Goal: Use online tool/utility: Utilize a website feature to perform a specific function

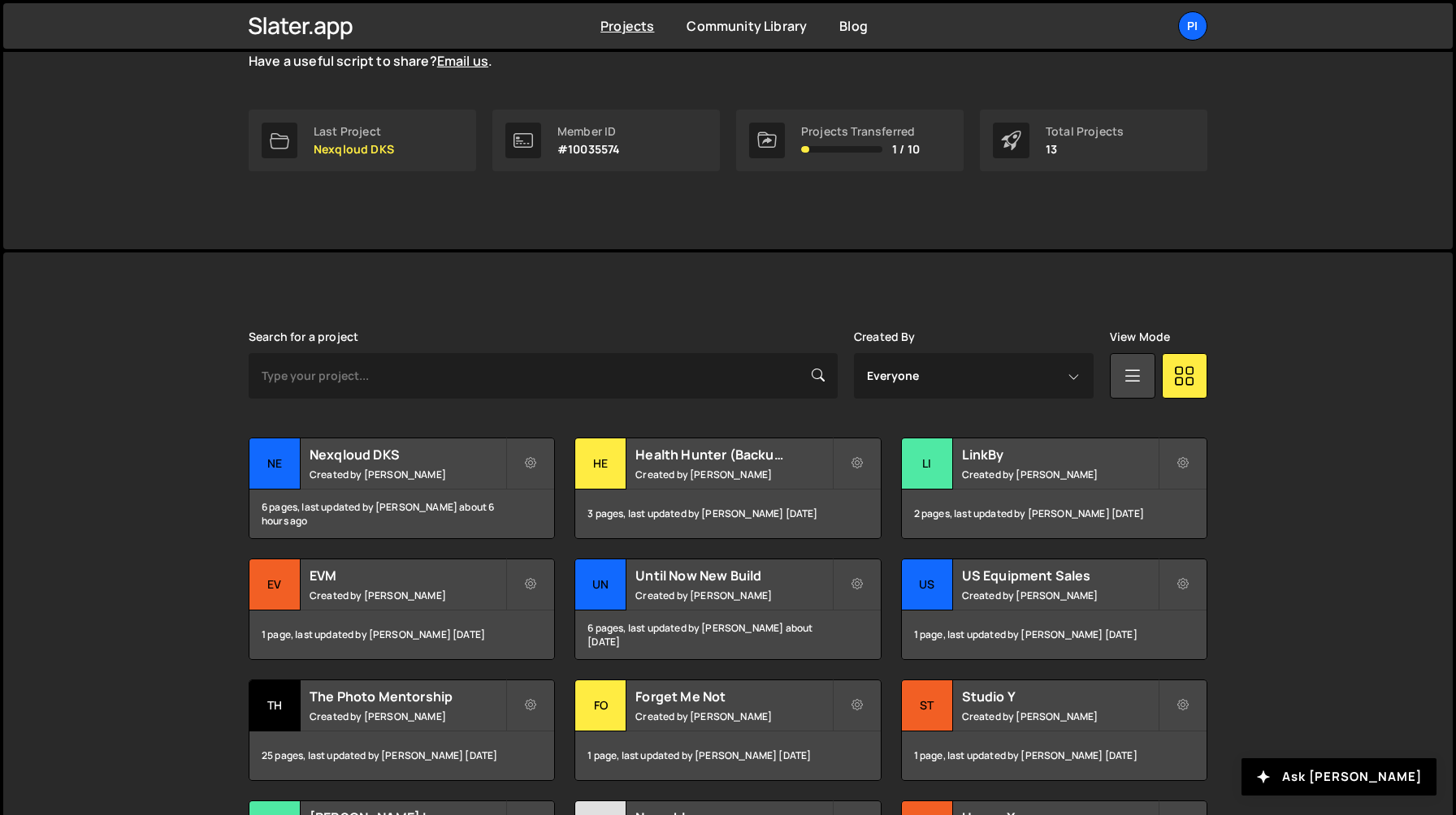
scroll to position [432, 0]
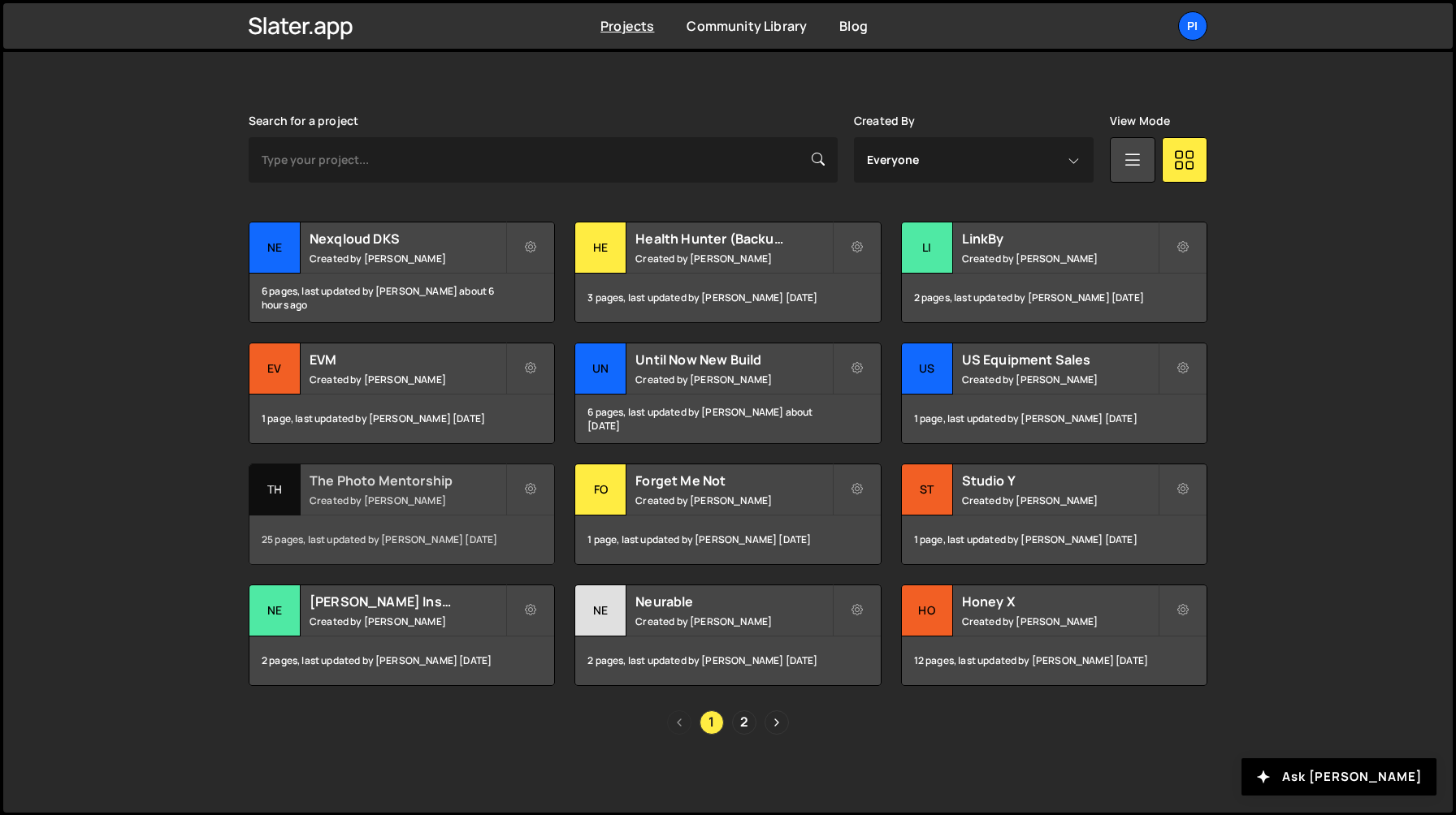
click at [382, 492] on div "The Photo Mentorship Created by Richard Burles" at bounding box center [402, 489] width 305 height 50
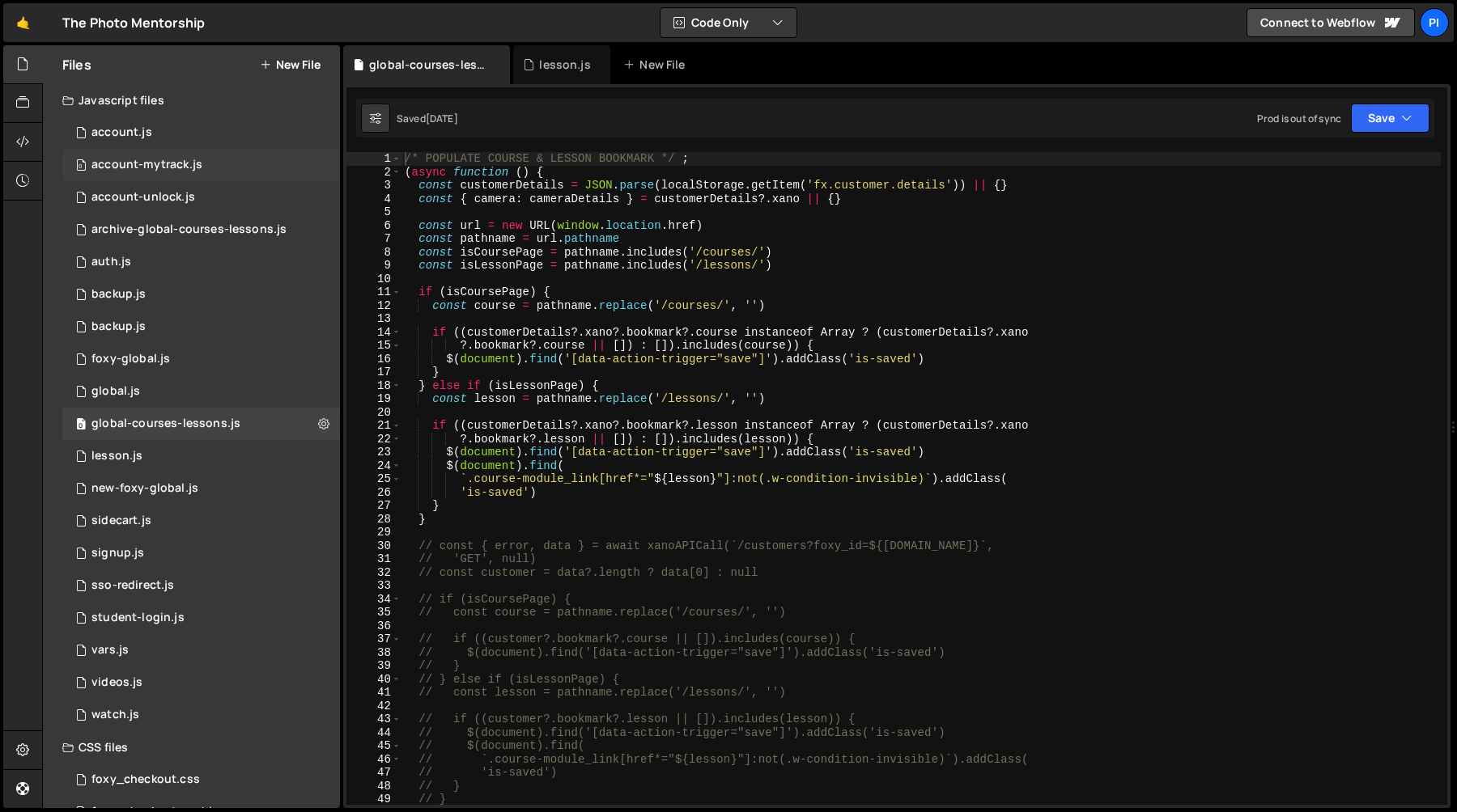
click at [195, 168] on div "account-mytrack.js" at bounding box center [147, 165] width 111 height 15
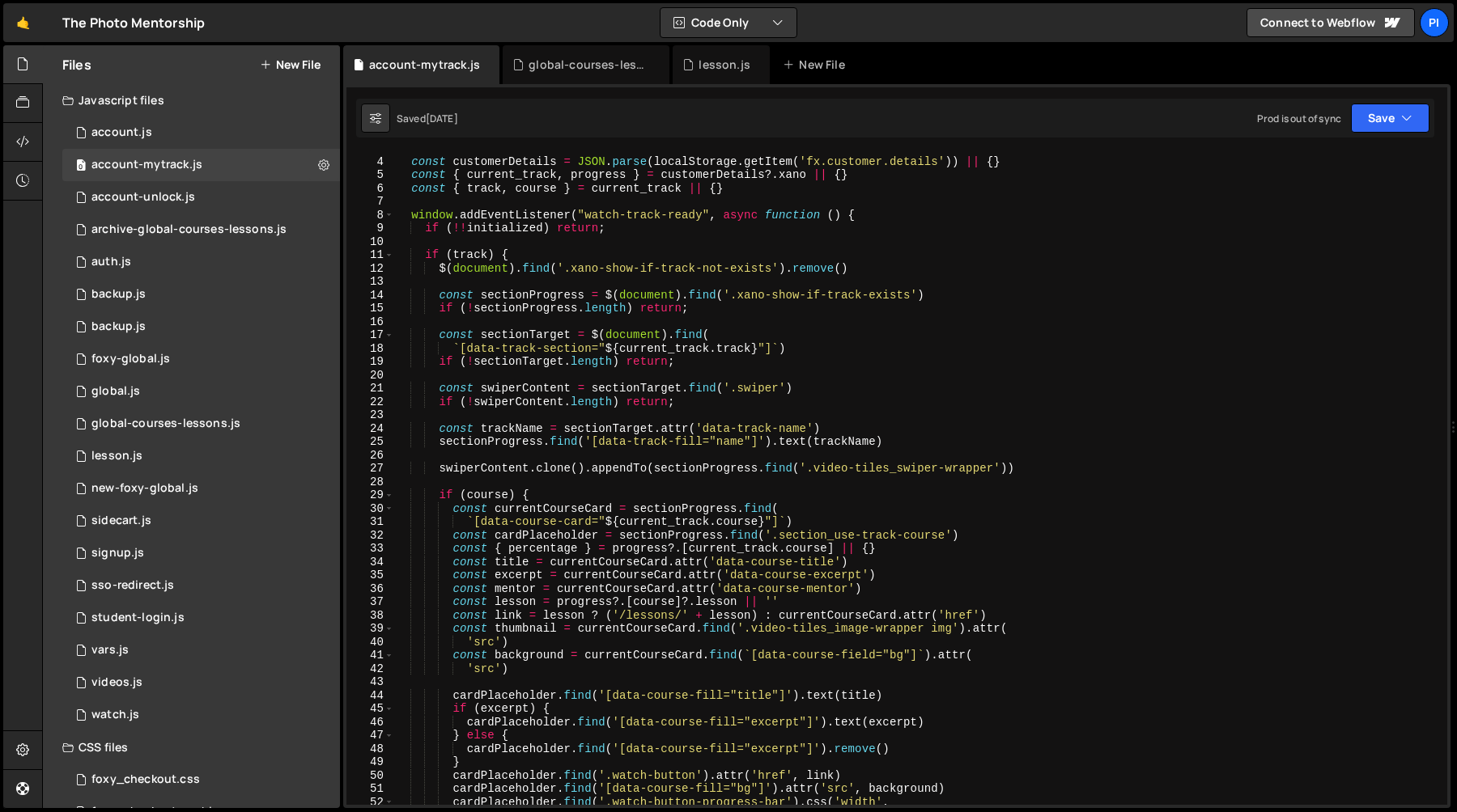
scroll to position [36, 0]
click at [569, 276] on div "let initialized = false const customerDetails = JSON . parse ( localStorage . g…" at bounding box center [917, 482] width 1047 height 680
click at [771, 266] on div "let initialized = false const customerDetails = JSON . parse ( localStorage . g…" at bounding box center [917, 482] width 1047 height 680
click at [596, 216] on div "let initialized = false const customerDetails = JSON . parse ( localStorage . g…" at bounding box center [917, 482] width 1047 height 680
type textarea "window.addEventListener("watch-track-ready", async function () {"
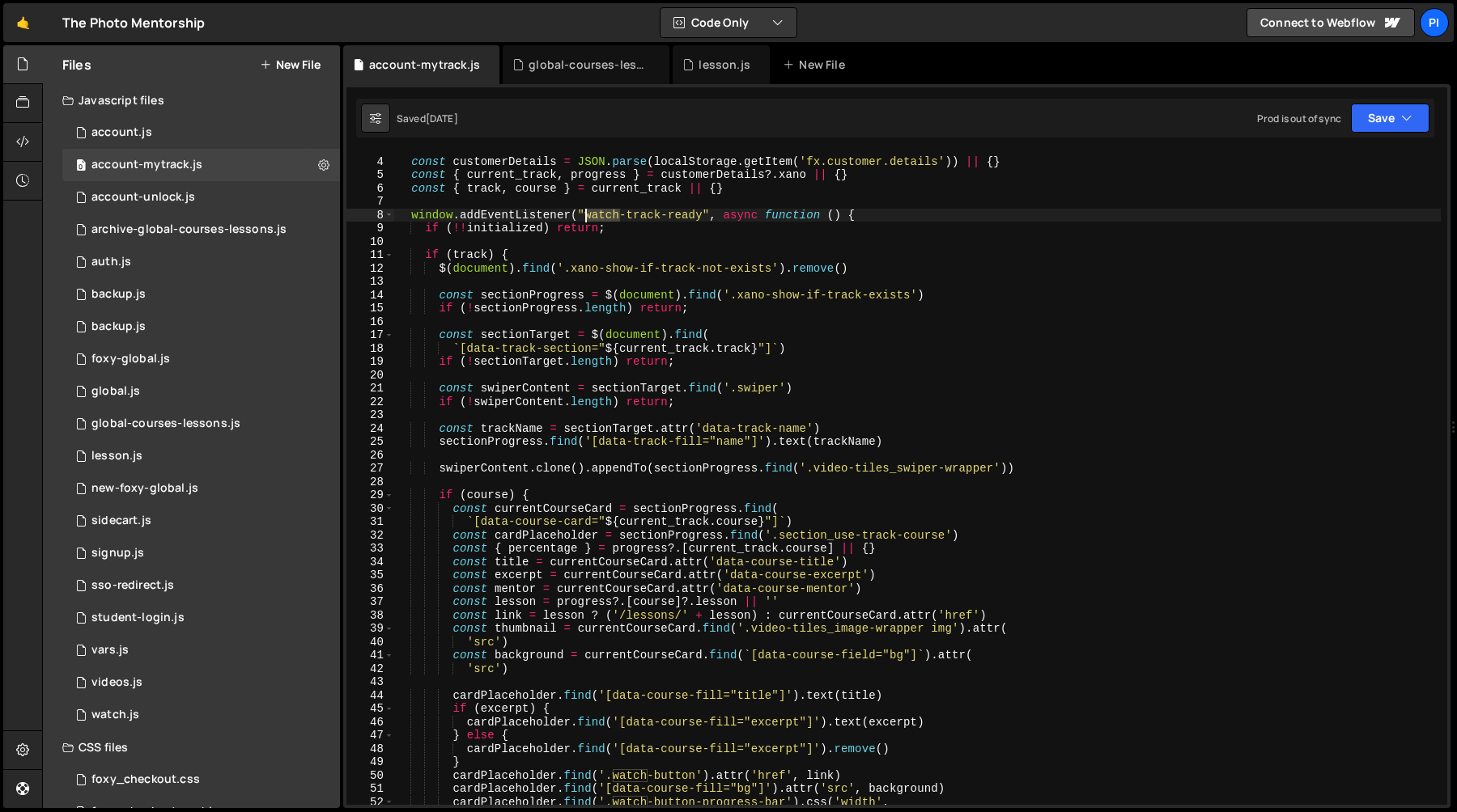
click at [596, 216] on div "let initialized = false const customerDetails = JSON . parse ( localStorage . g…" at bounding box center [917, 482] width 1047 height 680
click at [702, 216] on div "let initialized = false const customerDetails = JSON . parse ( localStorage . g…" at bounding box center [917, 482] width 1047 height 680
click at [585, 219] on div "let initialized = false const customerDetails = JSON . parse ( localStorage . g…" at bounding box center [917, 482] width 1047 height 680
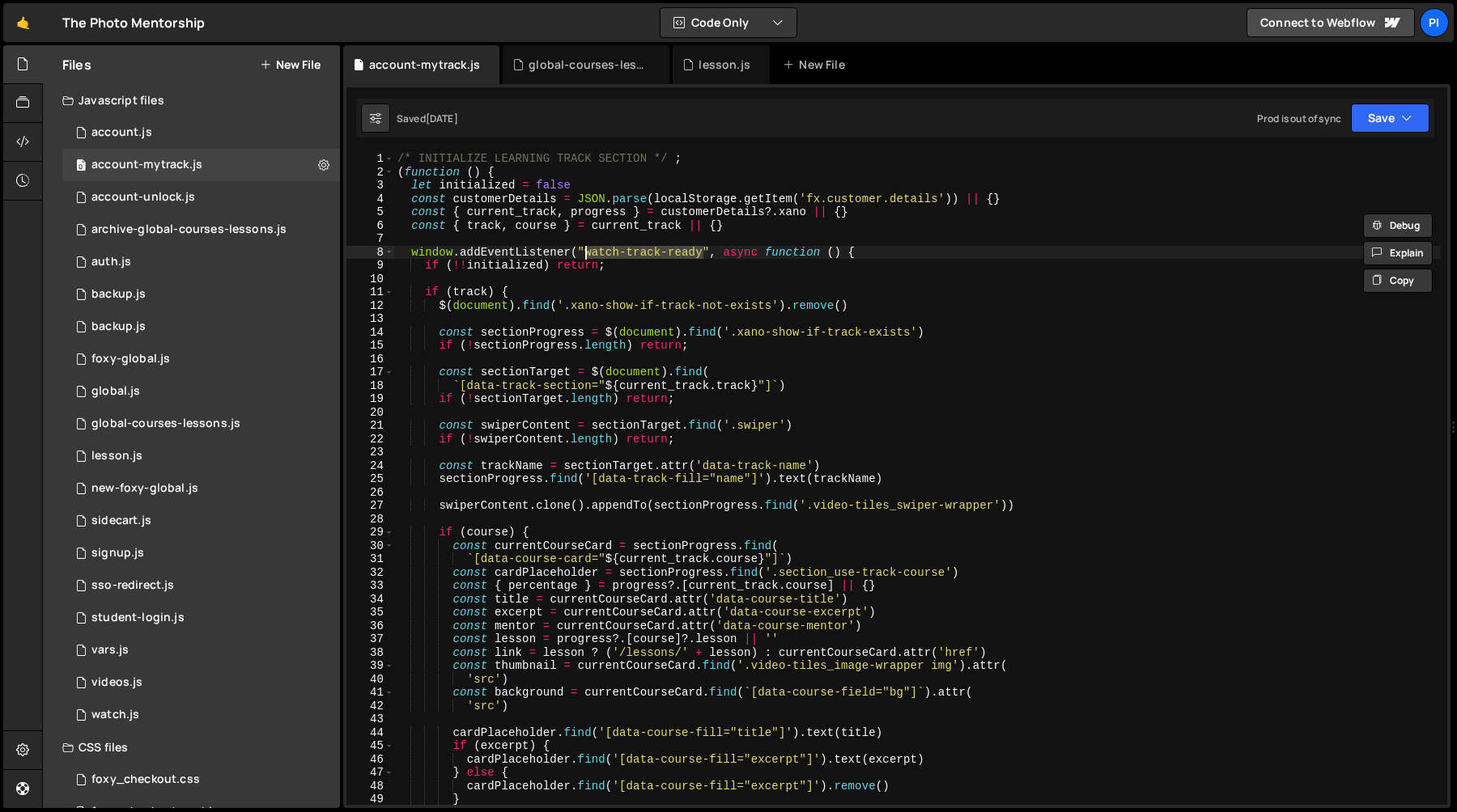
scroll to position [0, 0]
click at [581, 252] on div "/* INITIALIZE LEARNING TRACK SECTION */ ; ( function ( ) { let initialized = fa…" at bounding box center [917, 492] width 1047 height 680
click at [586, 254] on div "/* INITIALIZE LEARNING TRACK SECTION */ ; ( function ( ) { let initialized = fa…" at bounding box center [917, 492] width 1047 height 680
drag, startPoint x: 586, startPoint y: 254, endPoint x: 699, endPoint y: 253, distance: 113.0
click at [699, 253] on div "/* INITIALIZE LEARNING TRACK SECTION */ ; ( function ( ) { let initialized = fa…" at bounding box center [917, 492] width 1047 height 680
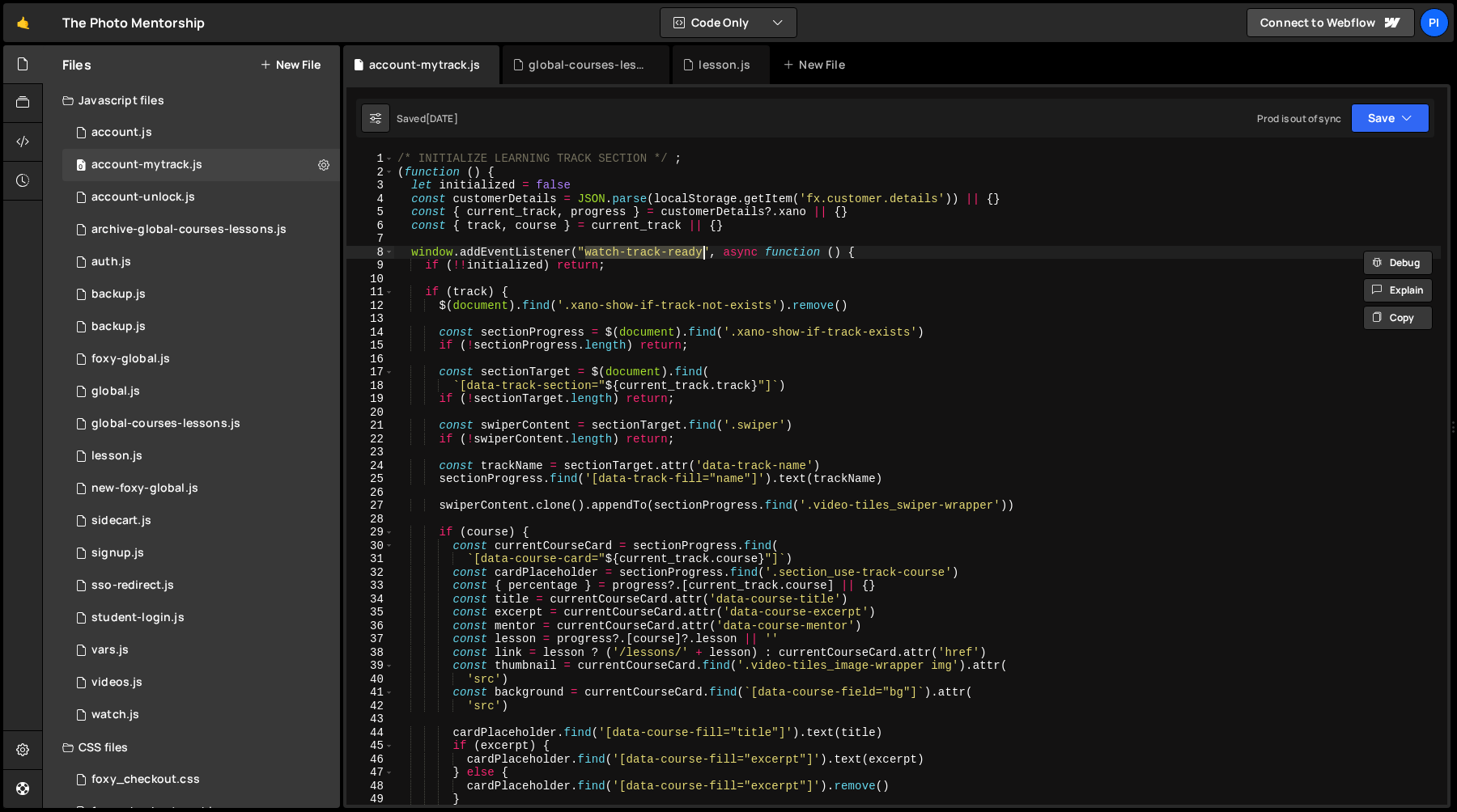
click at [709, 416] on div "/* INITIALIZE LEARNING TRACK SECTION */ ; ( function ( ) { let initialized = fa…" at bounding box center [917, 492] width 1047 height 680
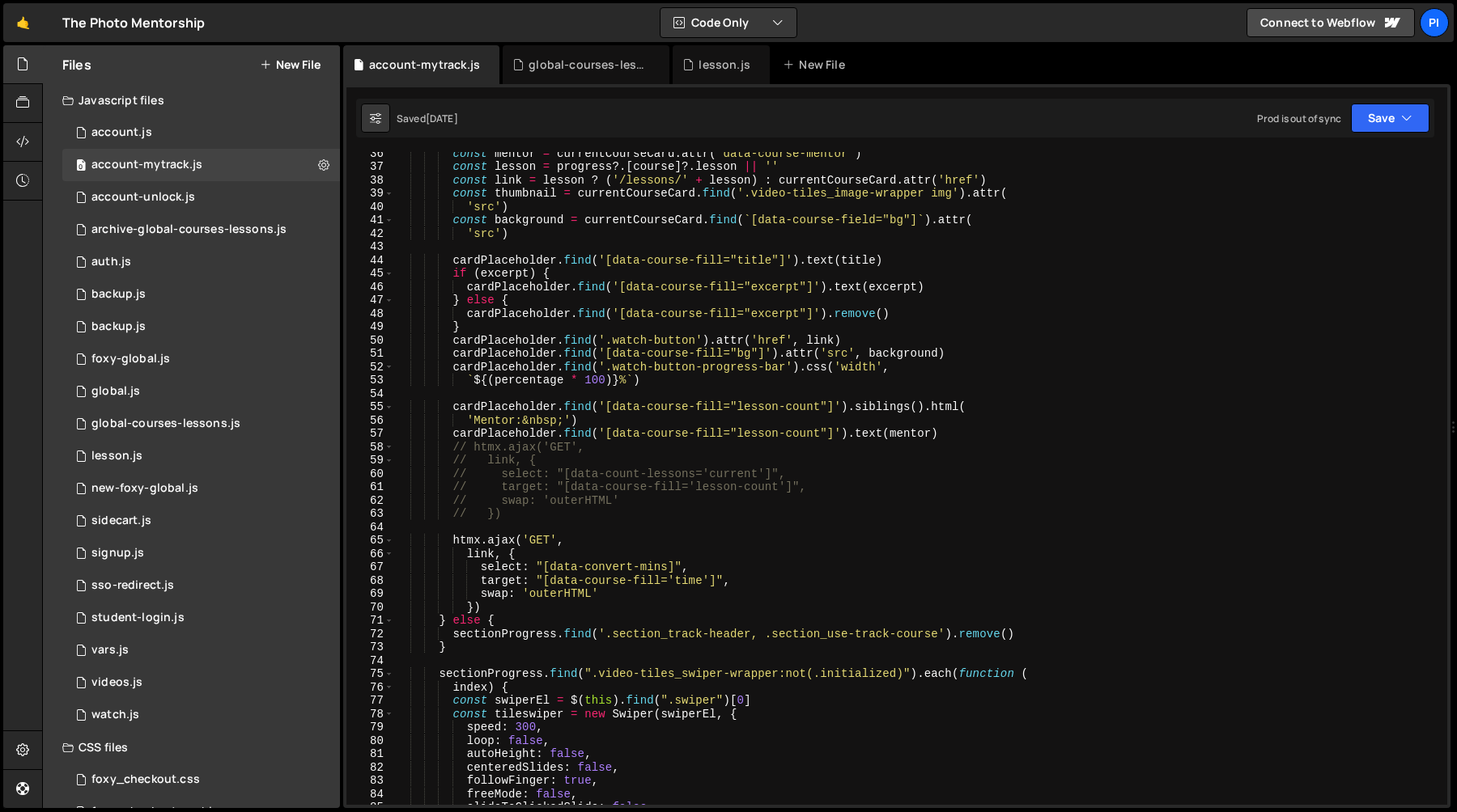
scroll to position [495, 0]
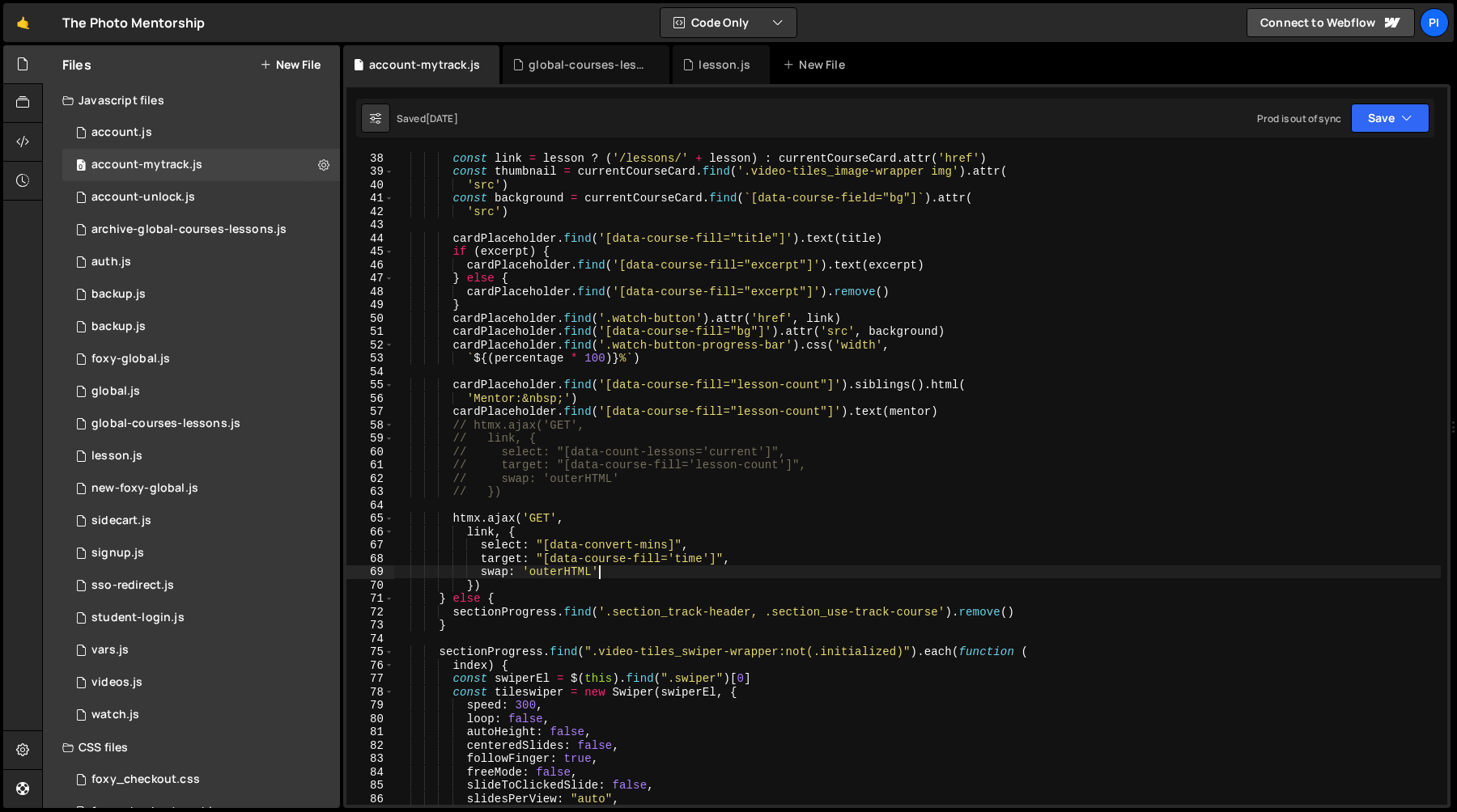
click at [604, 570] on div "const link = lesson ? ( '/lessons/' + lesson ) : currentCourseCard . attr ( 'hr…" at bounding box center [917, 491] width 1047 height 680
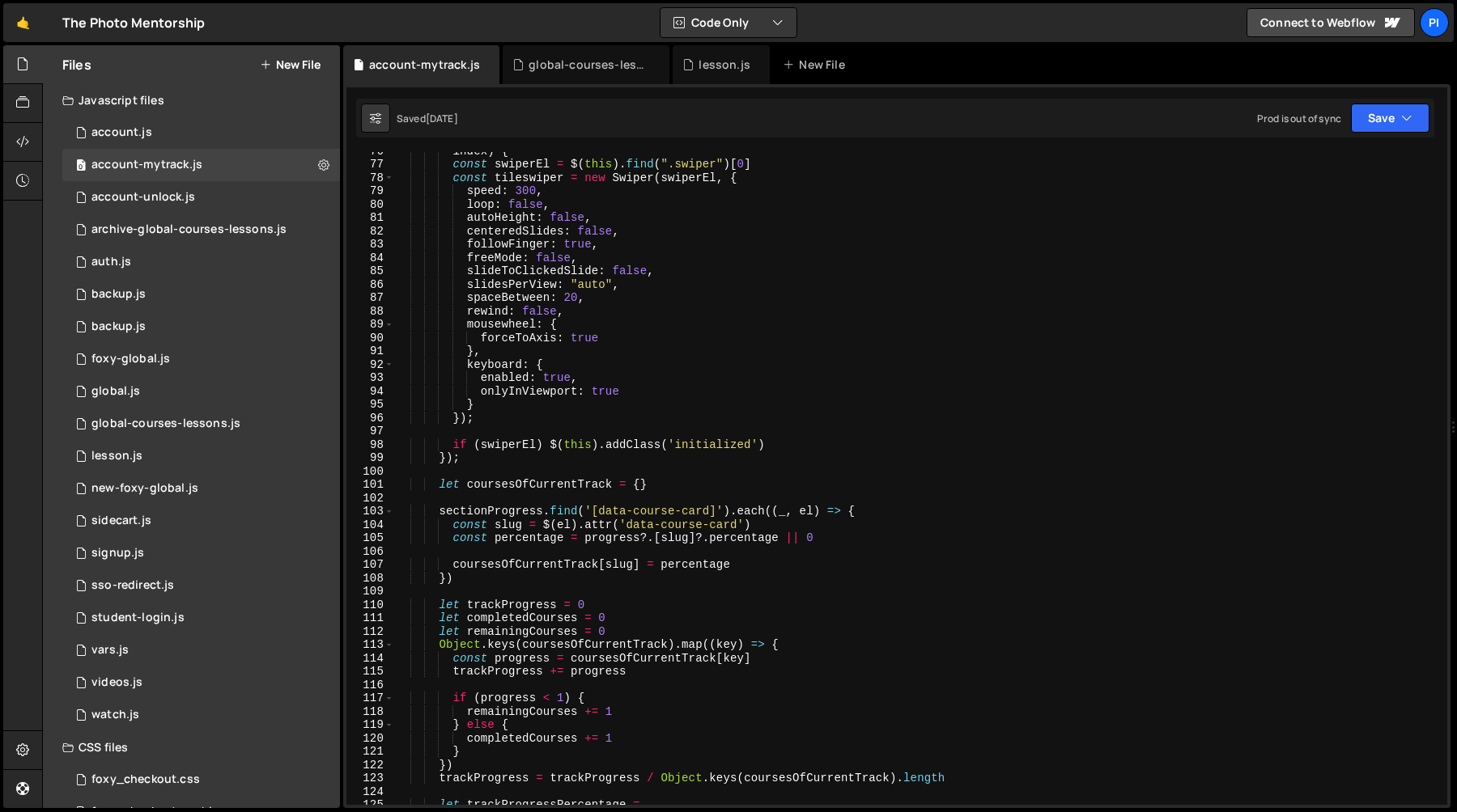
scroll to position [1018, 0]
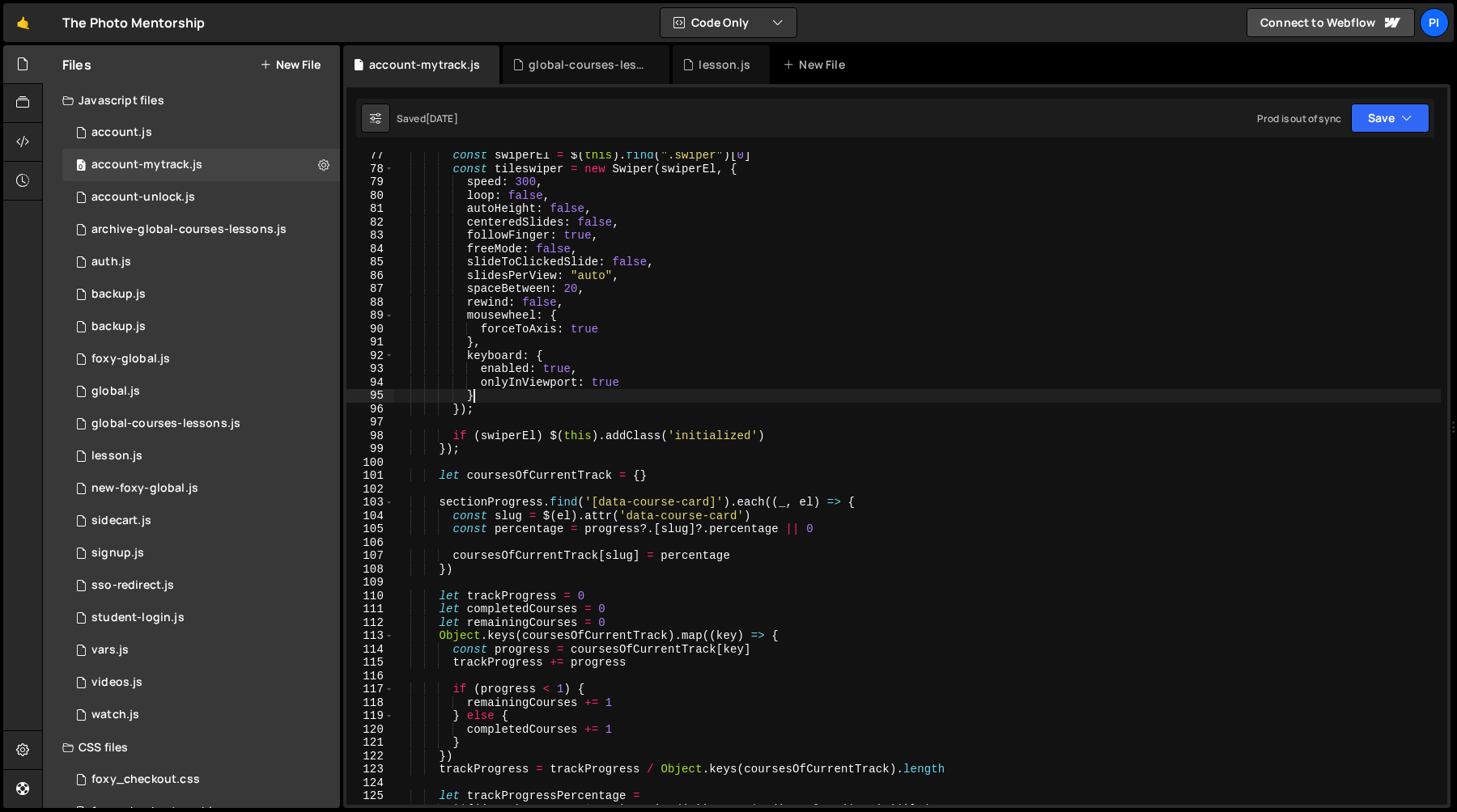
click at [632, 393] on div "const swiperEl = $ ( this ) . find ( ".swiper" ) [ 0 ] const tileswiper = new S…" at bounding box center [917, 489] width 1047 height 680
type textarea "}"
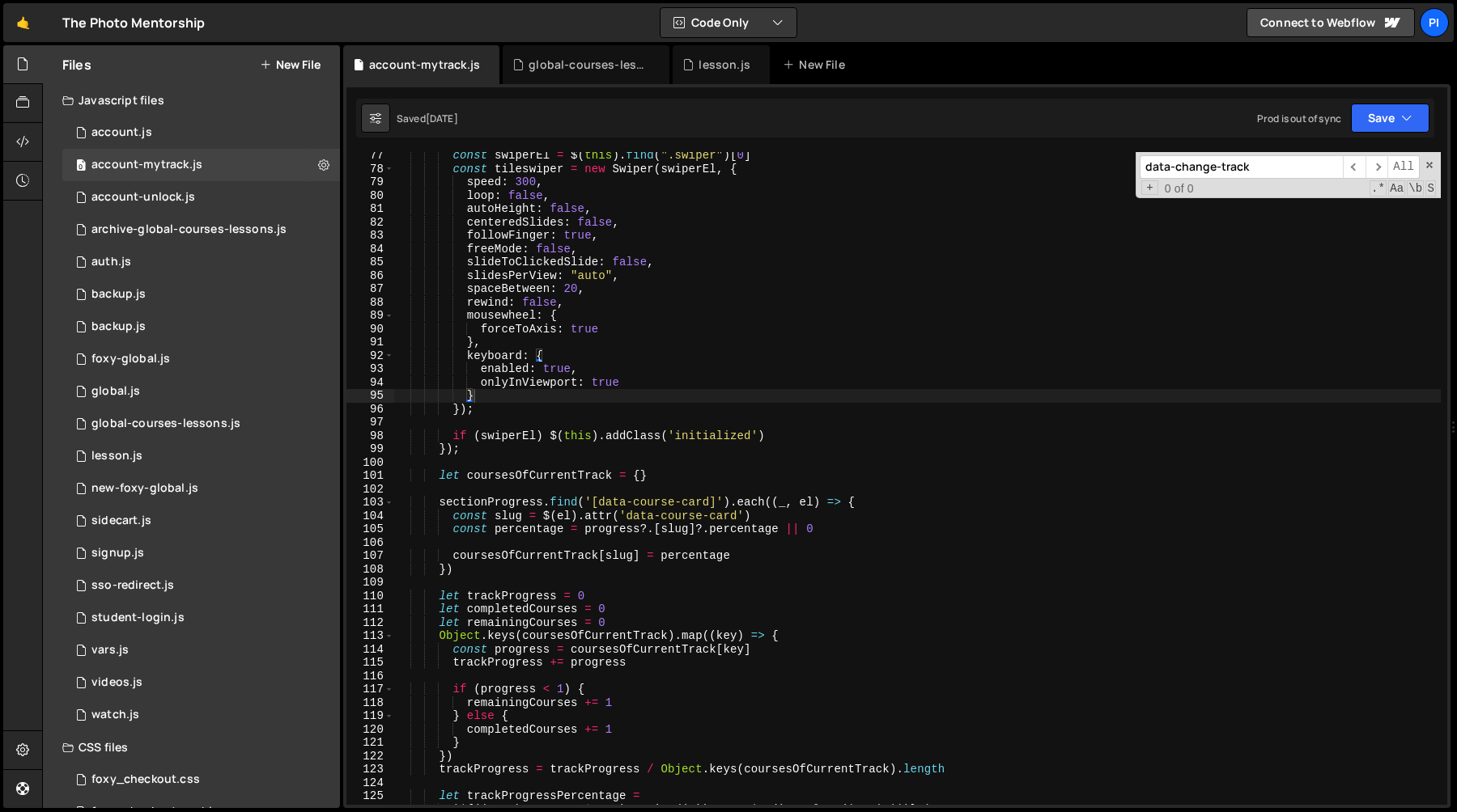
scroll to position [1583, 0]
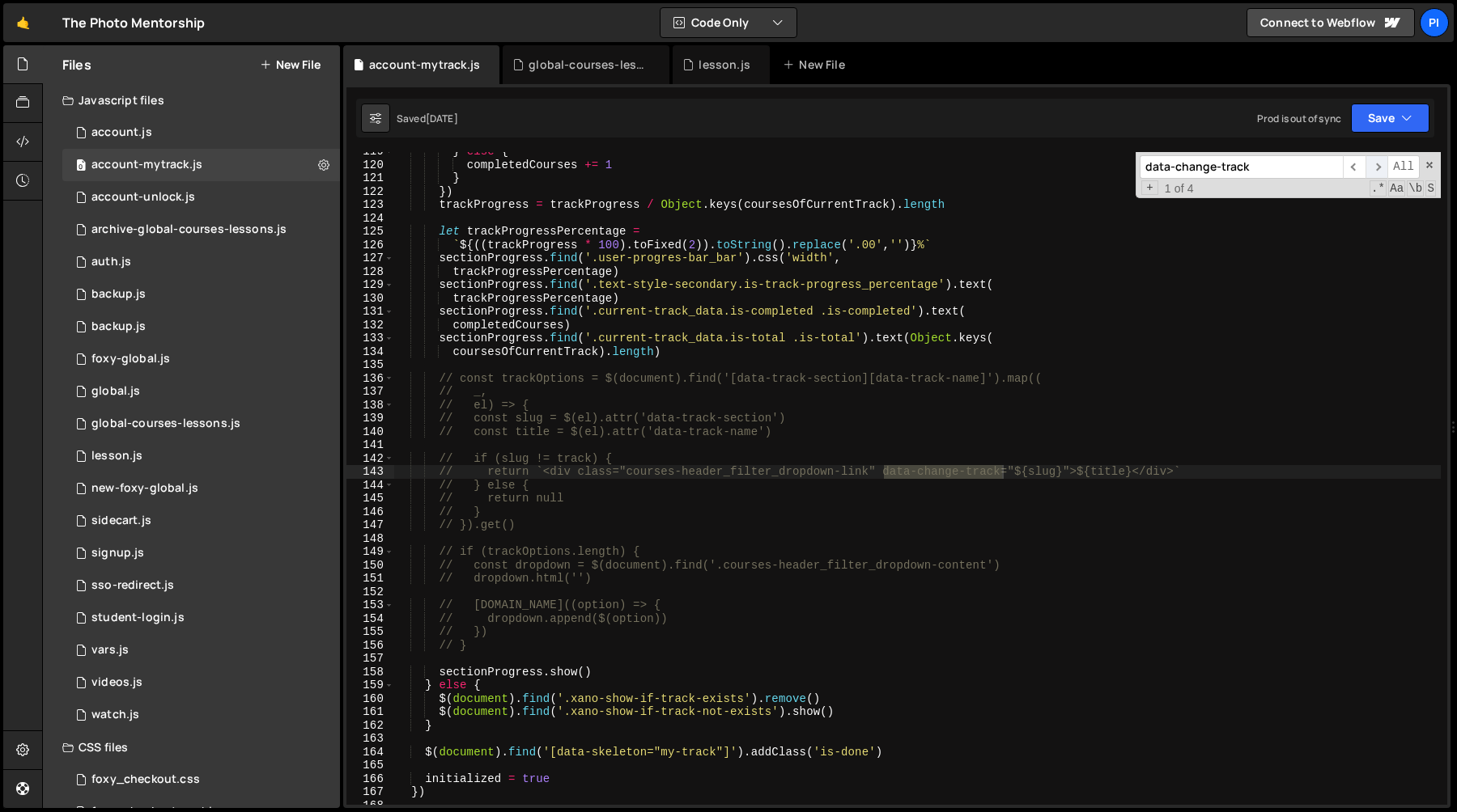
type input "data-change-track"
click at [1371, 176] on span "​" at bounding box center [1376, 167] width 23 height 24
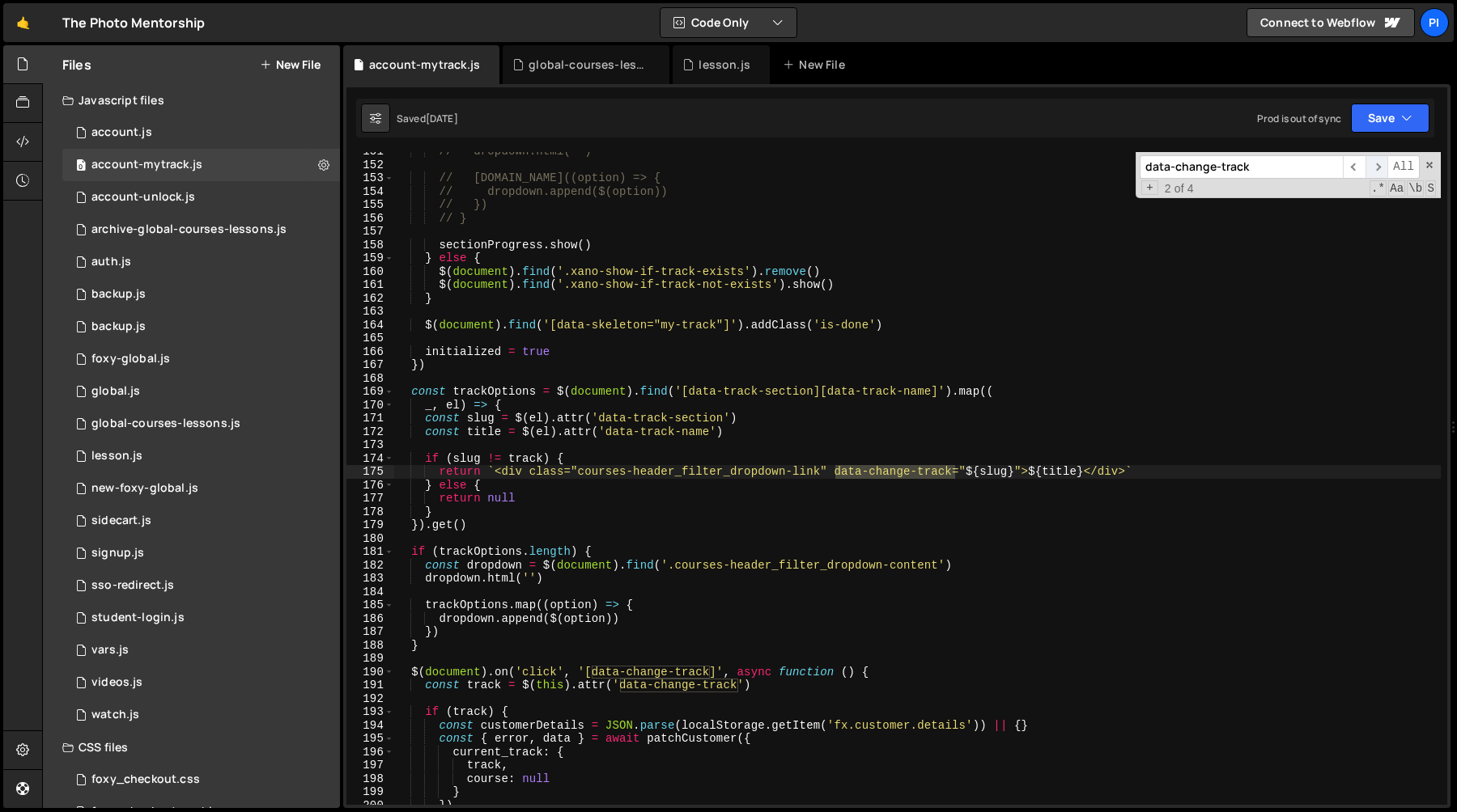
click at [1372, 172] on span "​" at bounding box center [1376, 167] width 23 height 24
click at [1381, 174] on span "​" at bounding box center [1376, 167] width 23 height 24
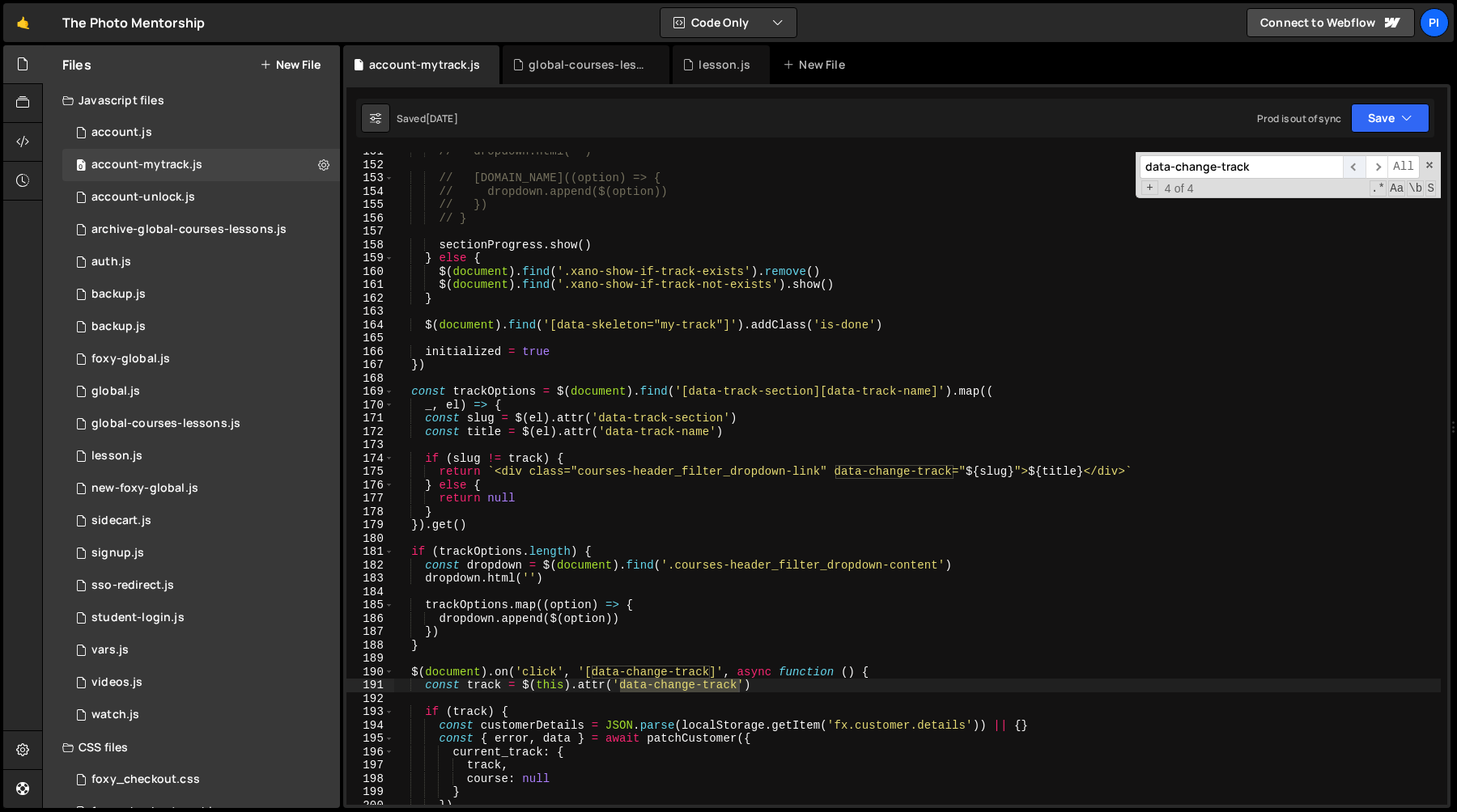
click at [1349, 173] on span "​" at bounding box center [1353, 167] width 23 height 24
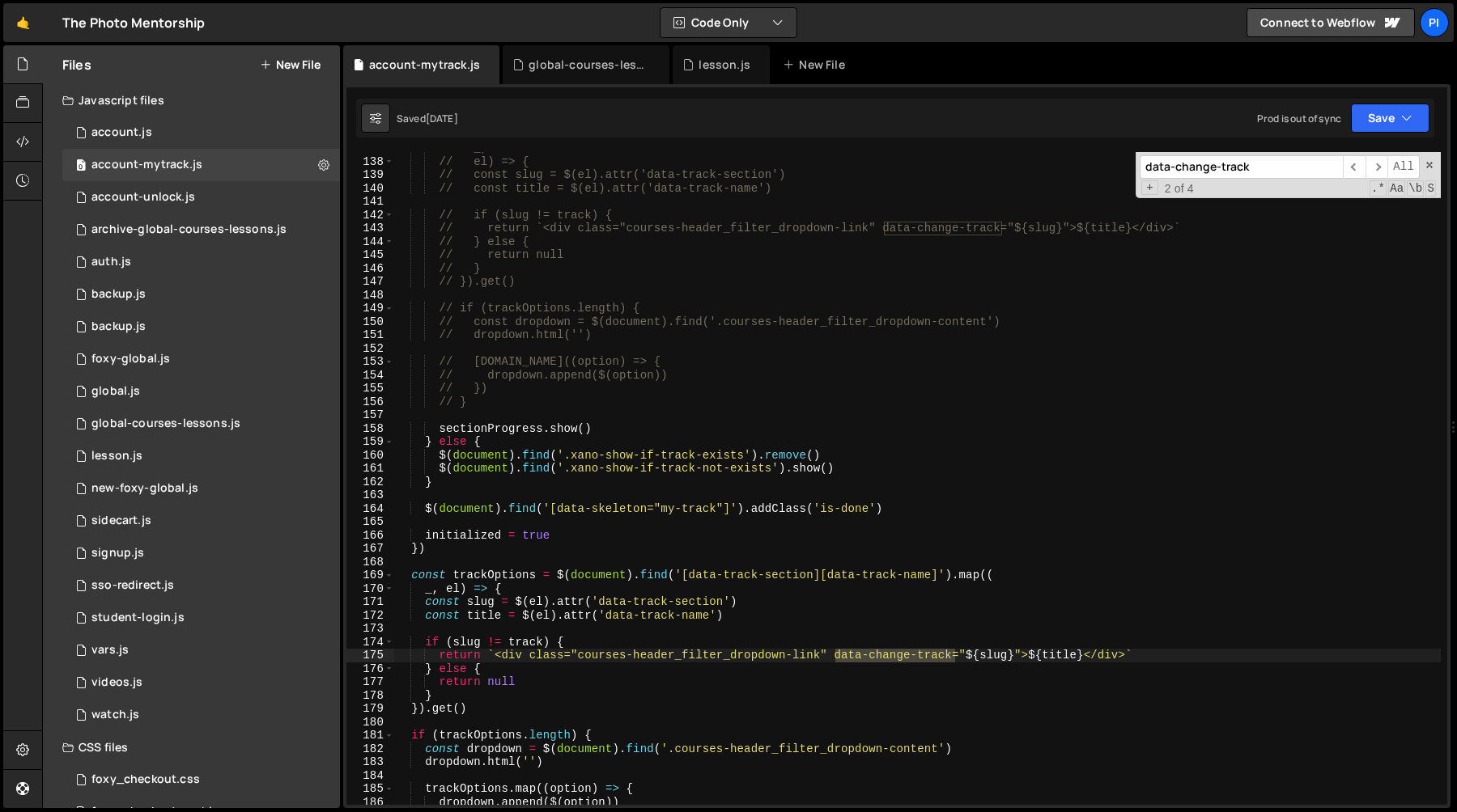
scroll to position [1865, 0]
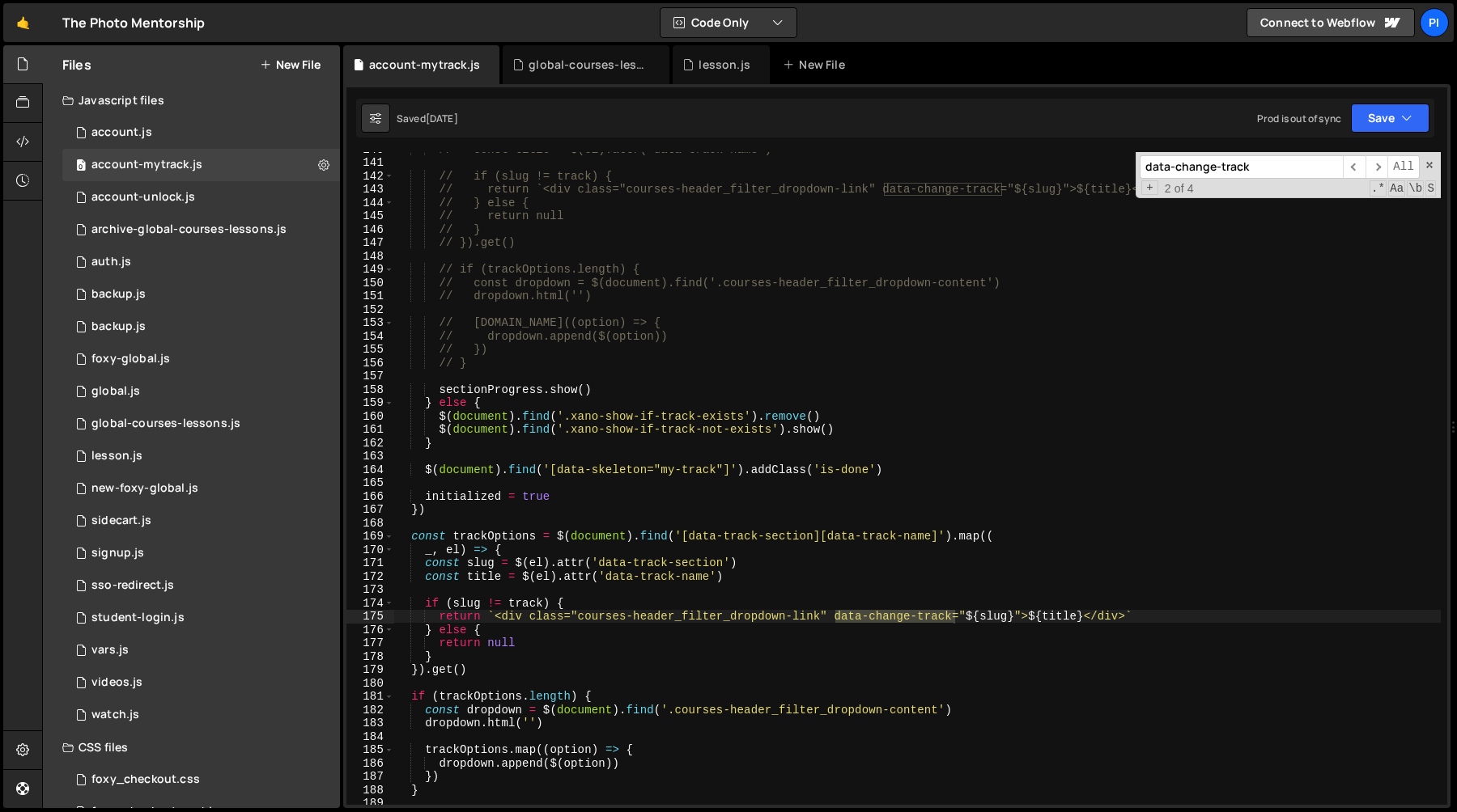
click at [698, 540] on div "// const title = $(el).attr('data-track-name') // if (slug != track) { // retur…" at bounding box center [917, 483] width 1047 height 680
click at [503, 536] on div "// const title = $(el).attr('data-track-name') // if (slug != track) { // retur…" at bounding box center [917, 483] width 1047 height 680
click at [681, 540] on div "// const title = $(el).attr('data-track-name') // if (slug != track) { // retur…" at bounding box center [917, 483] width 1047 height 680
click at [938, 533] on div "// const title = $(el).attr('data-track-name') // if (slug != track) { // retur…" at bounding box center [917, 483] width 1047 height 680
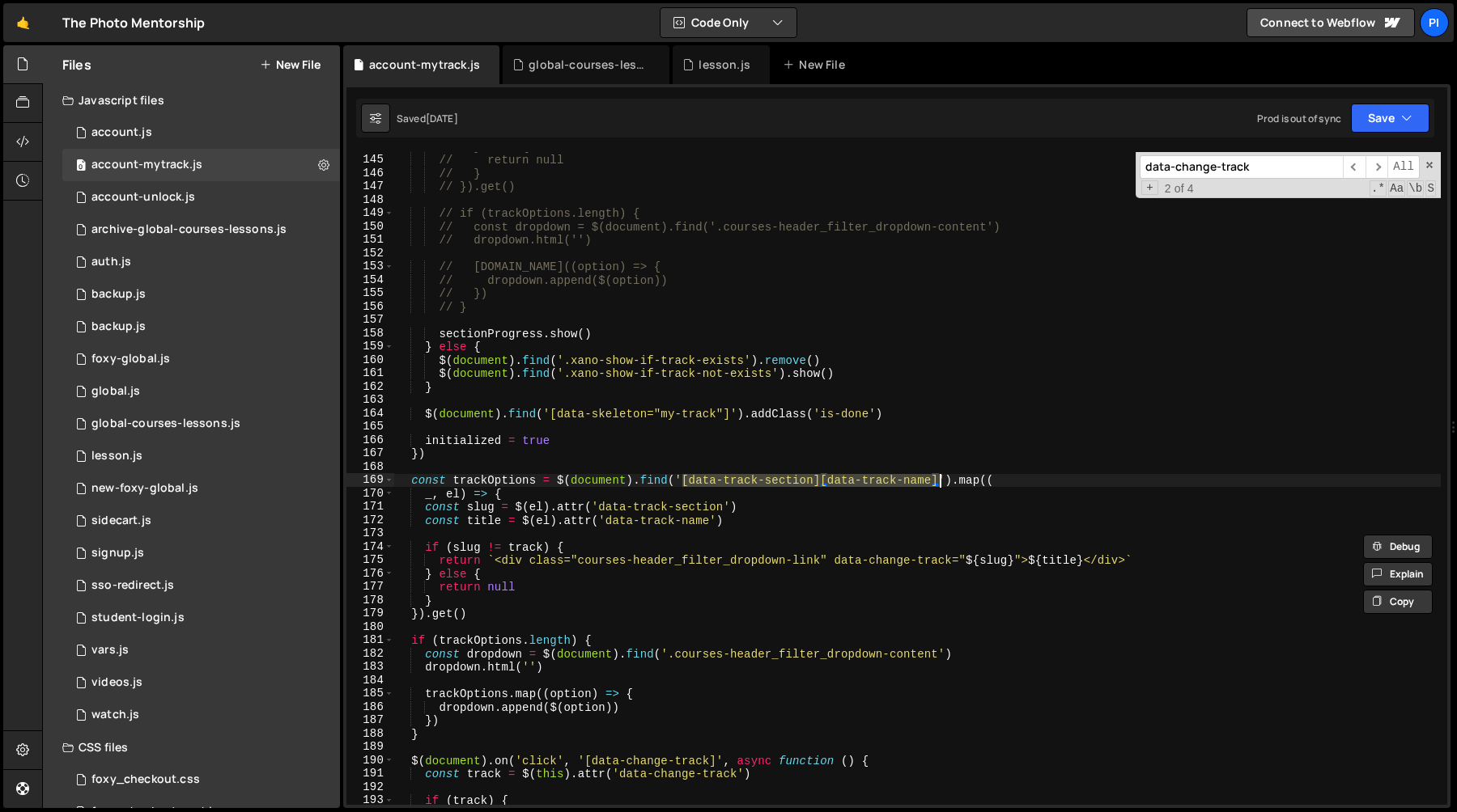
scroll to position [2059, 0]
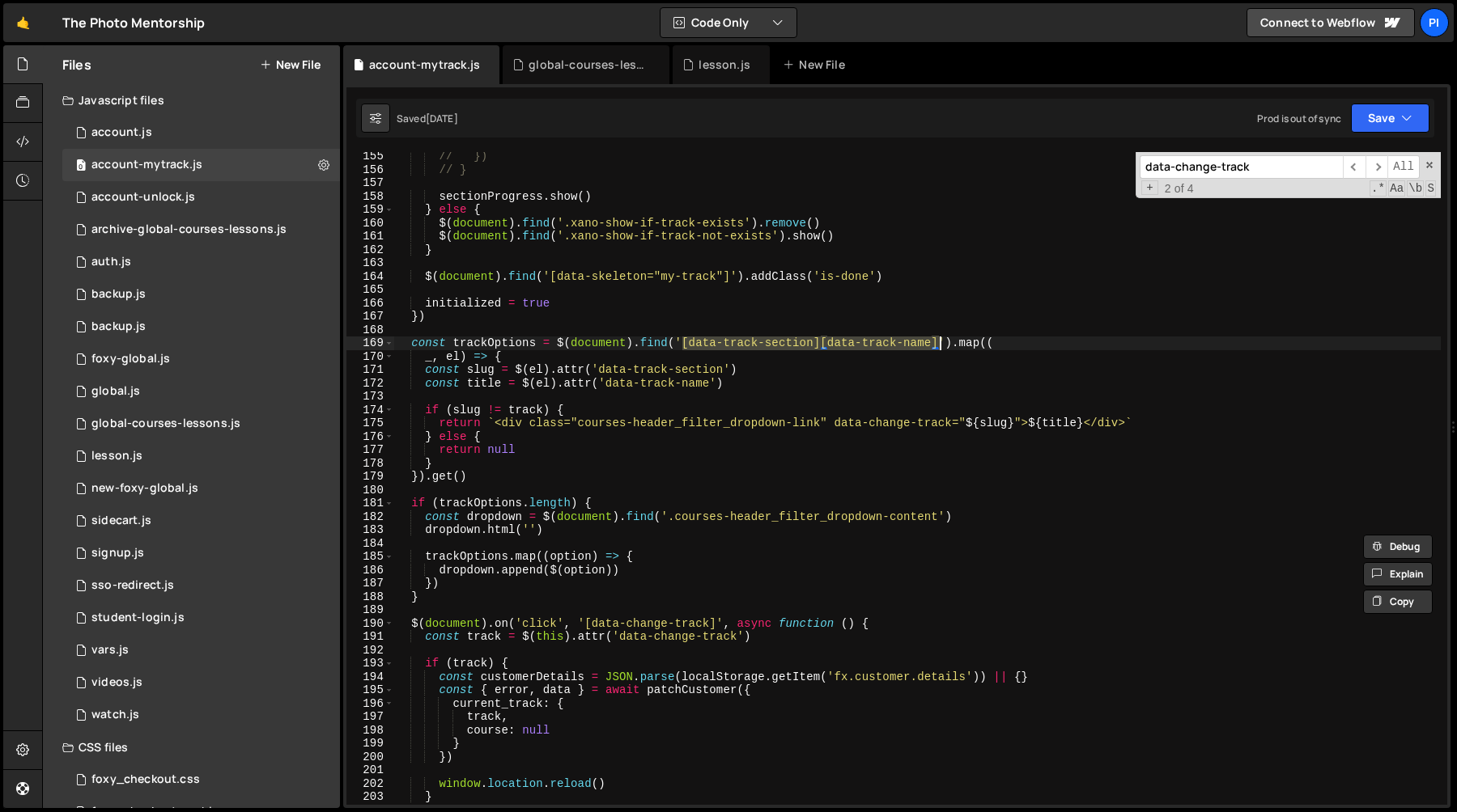
click at [715, 408] on div "// }) // } sectionProgress . show ( ) } else { $ ( document ) . find ( '.xano-s…" at bounding box center [917, 490] width 1047 height 680
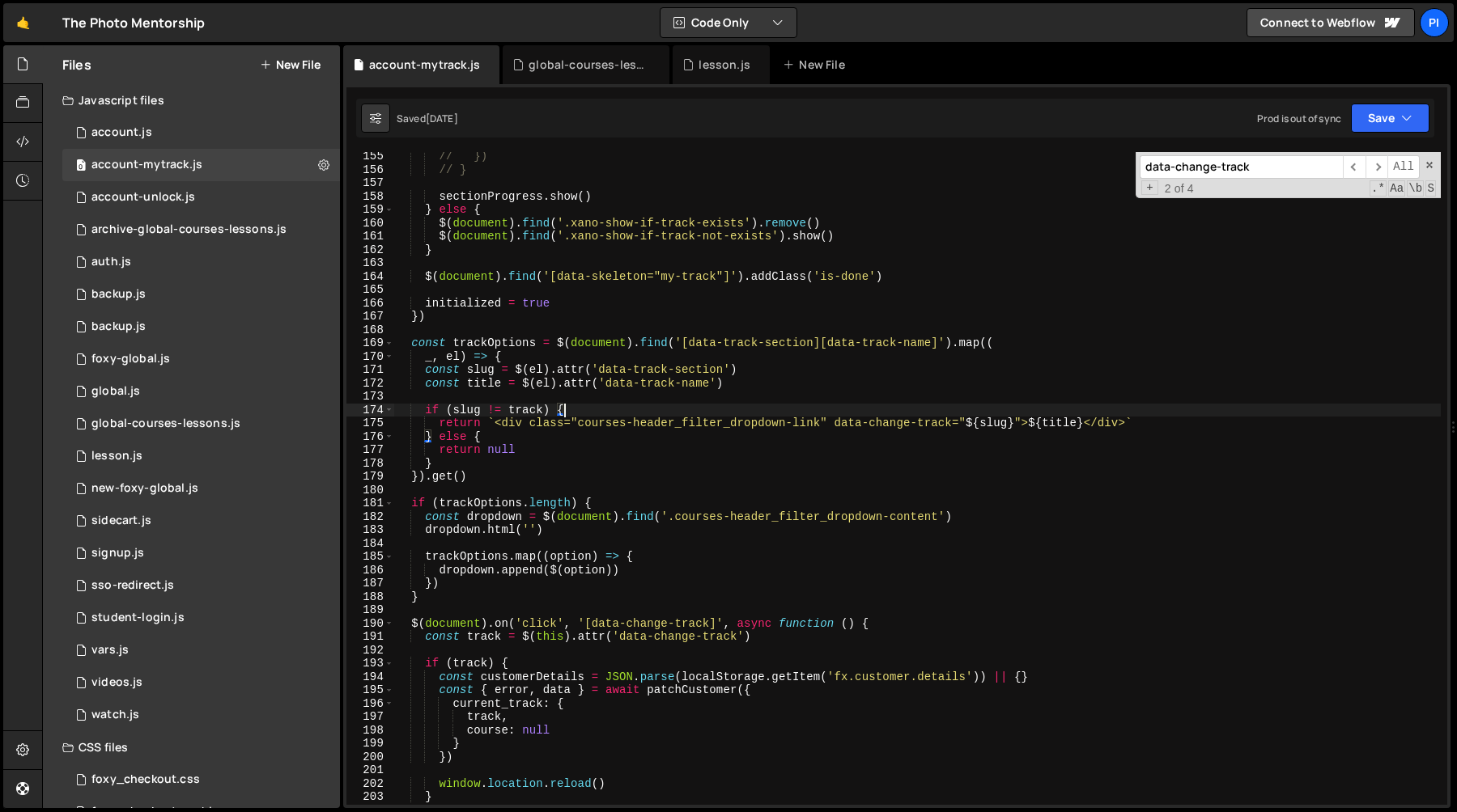
click at [926, 413] on div "// }) // } sectionProgress . show ( ) } else { $ ( document ) . find ( '.xano-s…" at bounding box center [917, 490] width 1047 height 680
click at [1002, 426] on div "// }) // } sectionProgress . show ( ) } else { $ ( document ) . find ( '.xano-s…" at bounding box center [917, 490] width 1047 height 680
click at [970, 435] on div "// }) // } sectionProgress . show ( ) } else { $ ( document ) . find ( '.xano-s…" at bounding box center [917, 490] width 1047 height 680
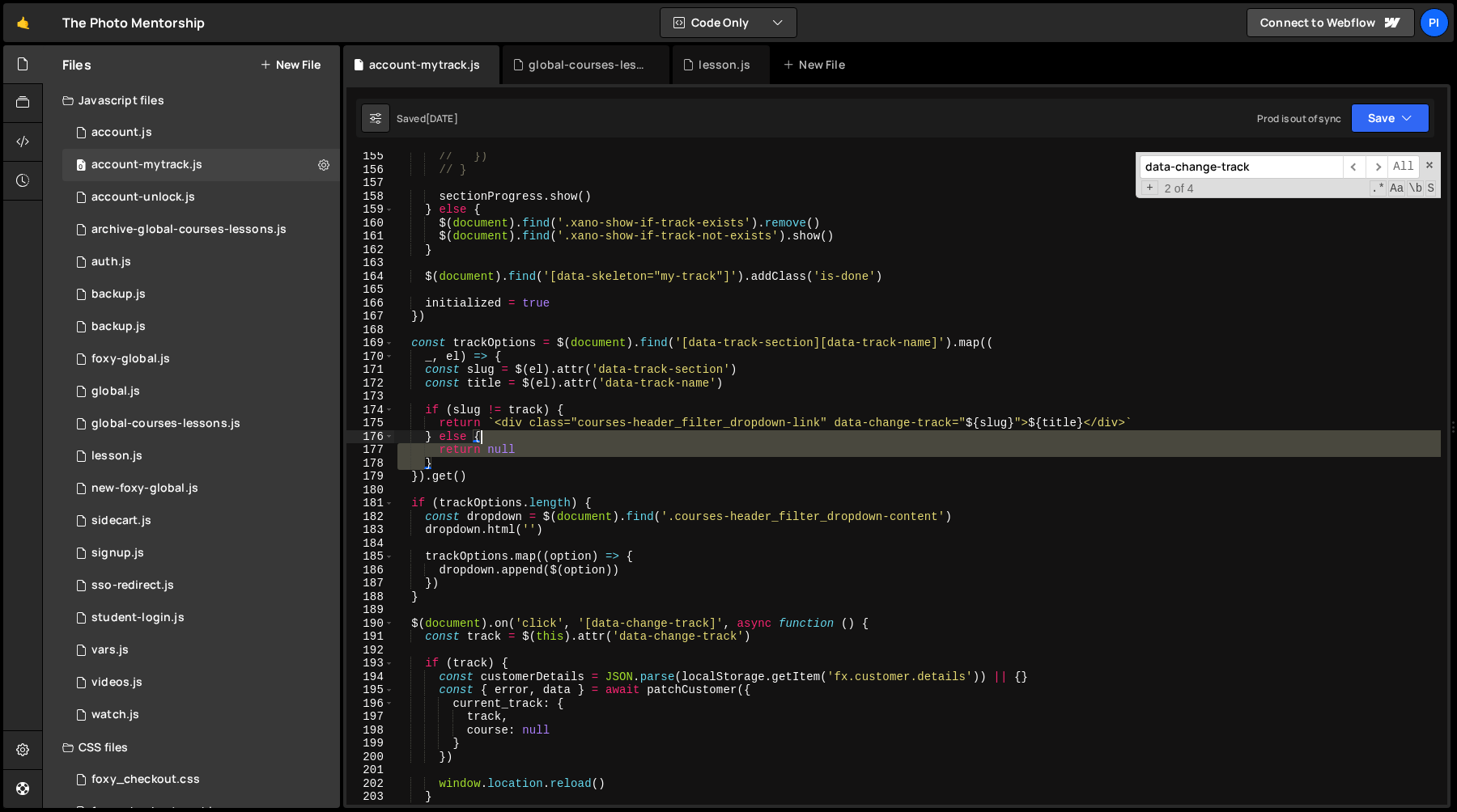
click at [970, 435] on div "// }) // } sectionProgress . show ( ) } else { $ ( document ) . find ( '.xano-s…" at bounding box center [917, 490] width 1047 height 680
click at [990, 427] on div "// }) // } sectionProgress . show ( ) } else { $ ( document ) . find ( '.xano-s…" at bounding box center [917, 490] width 1047 height 680
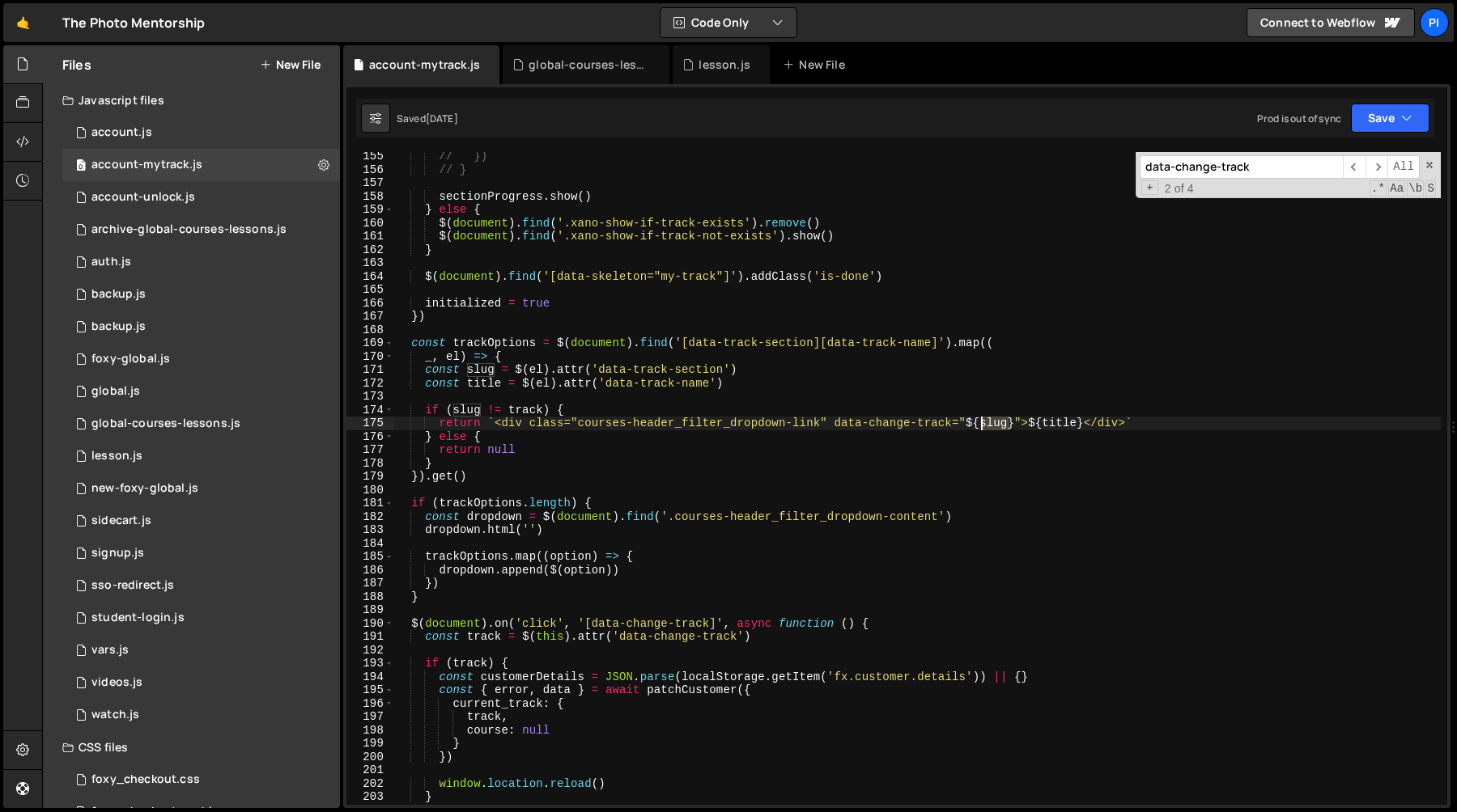
click at [990, 427] on div "// }) // } sectionProgress . show ( ) } else { $ ( document ) . find ( '.xano-s…" at bounding box center [917, 490] width 1047 height 680
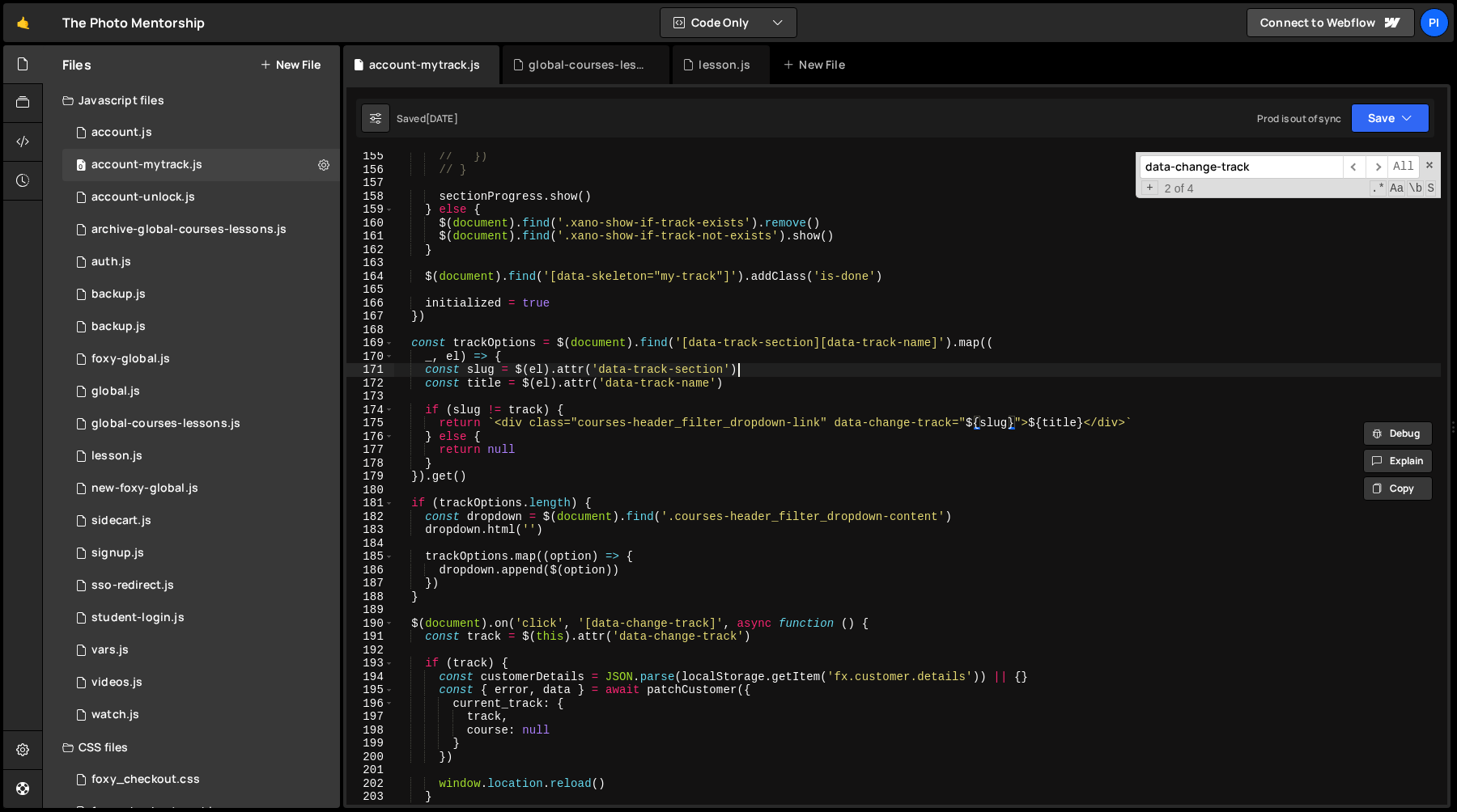
click at [759, 371] on div "// }) // } sectionProgress . show ( ) } else { $ ( document ) . find ( '.xano-s…" at bounding box center [917, 490] width 1047 height 680
click at [626, 373] on div "// }) // } sectionProgress . show ( ) } else { $ ( document ) . find ( '.xano-s…" at bounding box center [917, 490] width 1047 height 680
click at [666, 373] on div "// }) // } sectionProgress . show ( ) } else { $ ( document ) . find ( '.xano-s…" at bounding box center [917, 490] width 1047 height 680
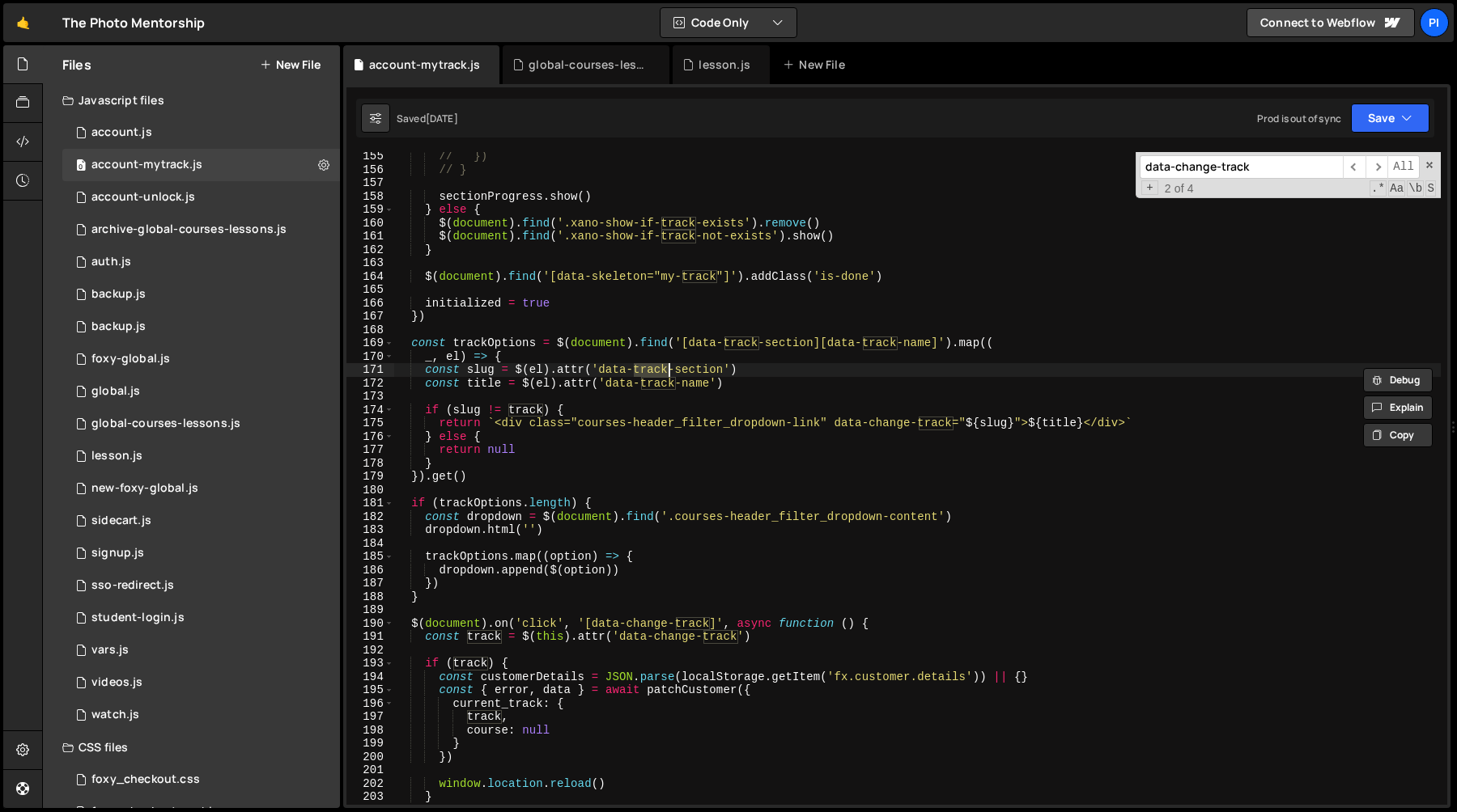
click at [706, 372] on div "// }) // } sectionProgress . show ( ) } else { $ ( document ) . find ( '.xano-s…" at bounding box center [917, 490] width 1047 height 680
click at [614, 368] on div "// }) // } sectionProgress . show ( ) } else { $ ( document ) . find ( '.xano-s…" at bounding box center [917, 490] width 1047 height 680
click at [710, 371] on div "// }) // } sectionProgress . show ( ) } else { $ ( document ) . find ( '.xano-s…" at bounding box center [917, 490] width 1047 height 680
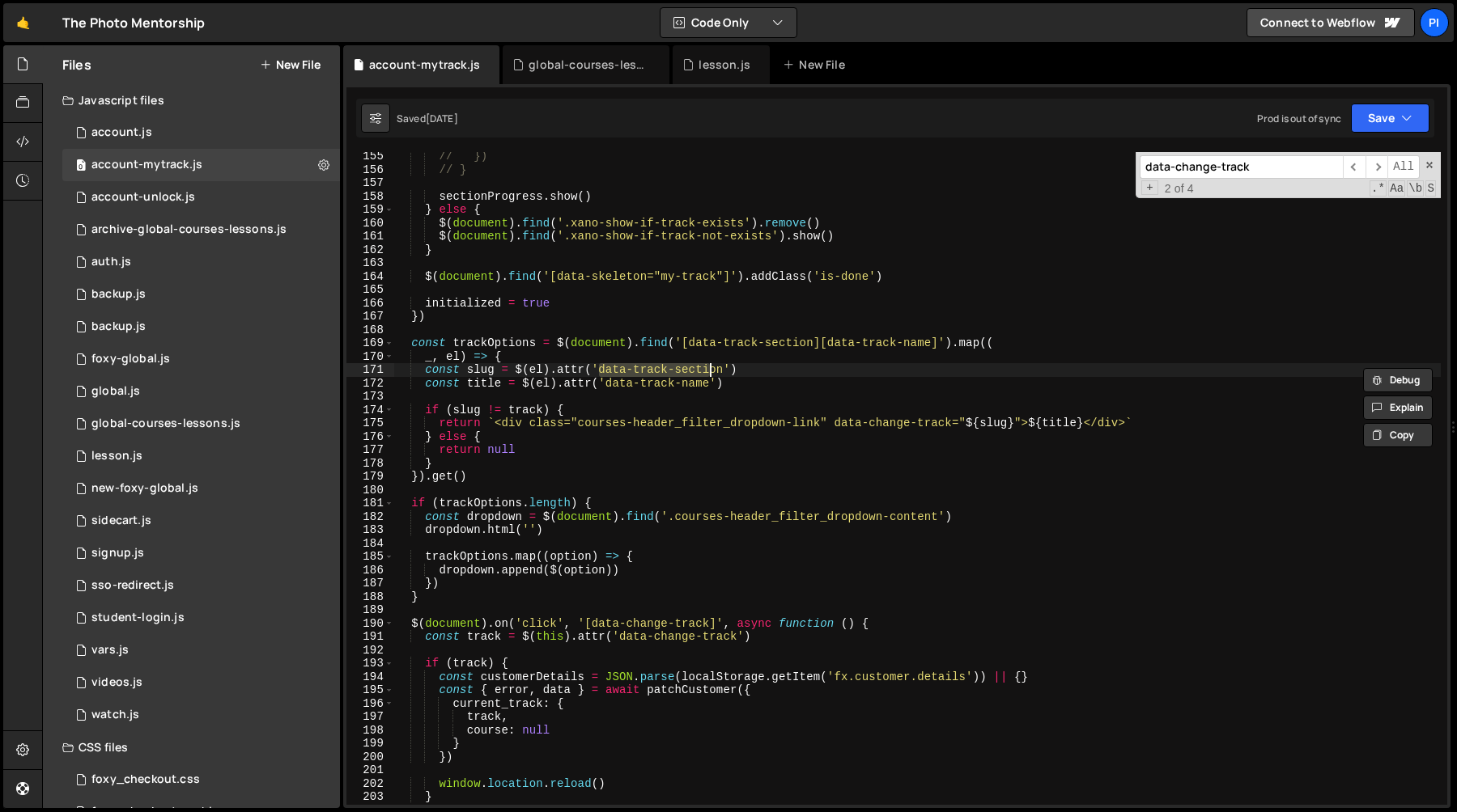
click at [724, 374] on div "// }) // } sectionProgress . show ( ) } else { $ ( document ) . find ( '.xano-s…" at bounding box center [917, 490] width 1047 height 680
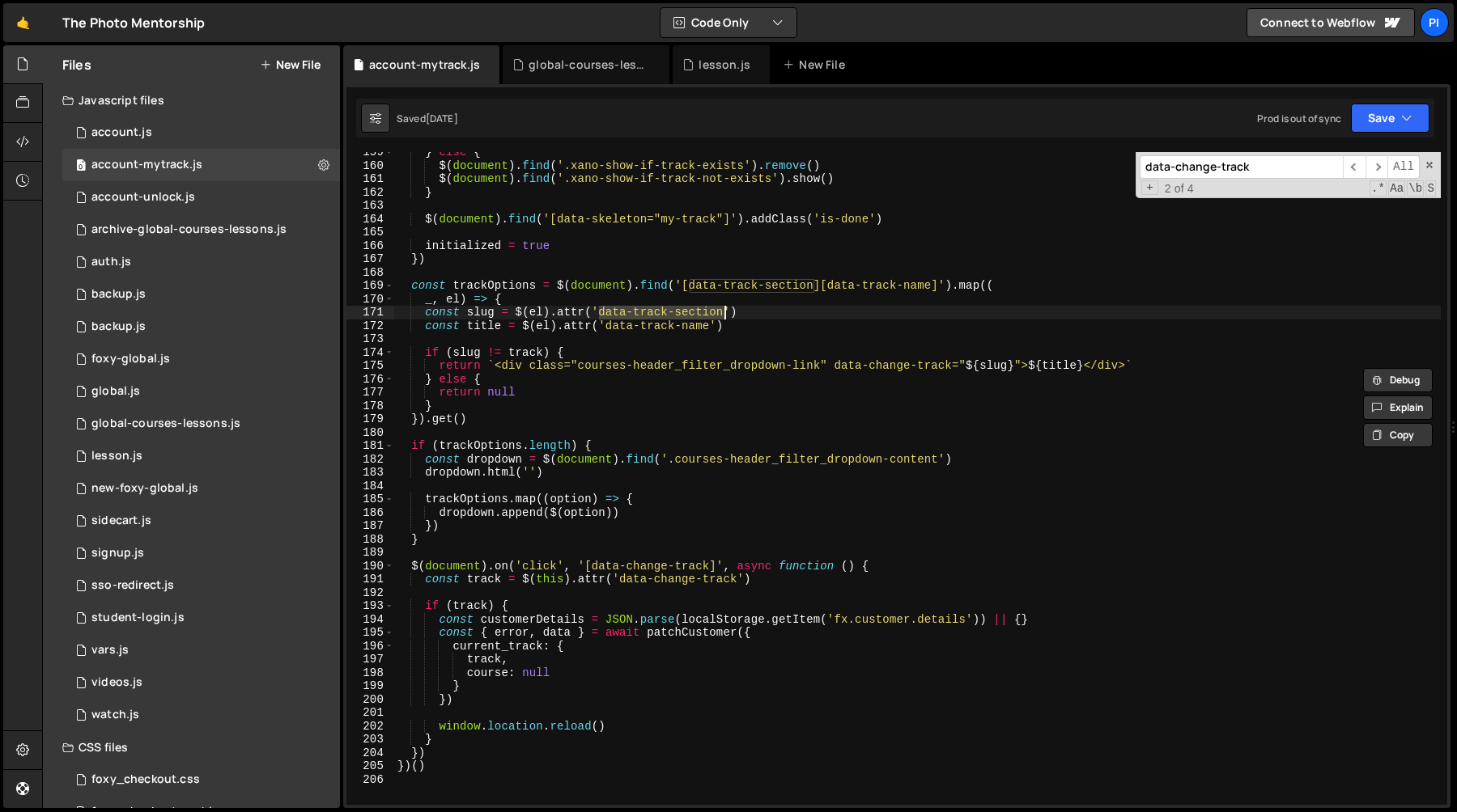
scroll to position [2155, 0]
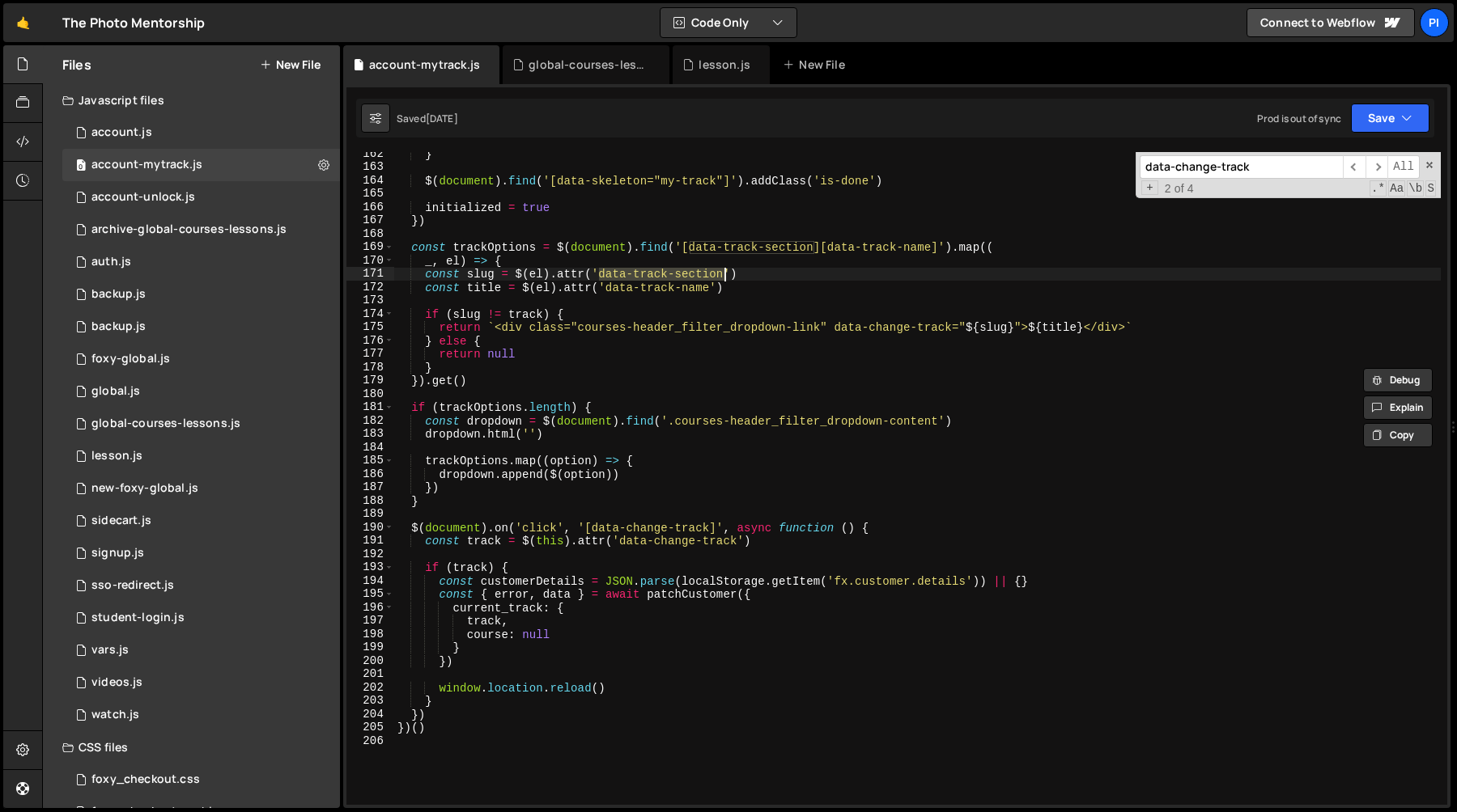
click at [759, 289] on div "} $ ( document ) . find ( '[data-skeleton="my-track"]' ) . addClass ( 'is-done'…" at bounding box center [917, 487] width 1047 height 680
type textarea "const title = $(el).attr('data-track-name')"
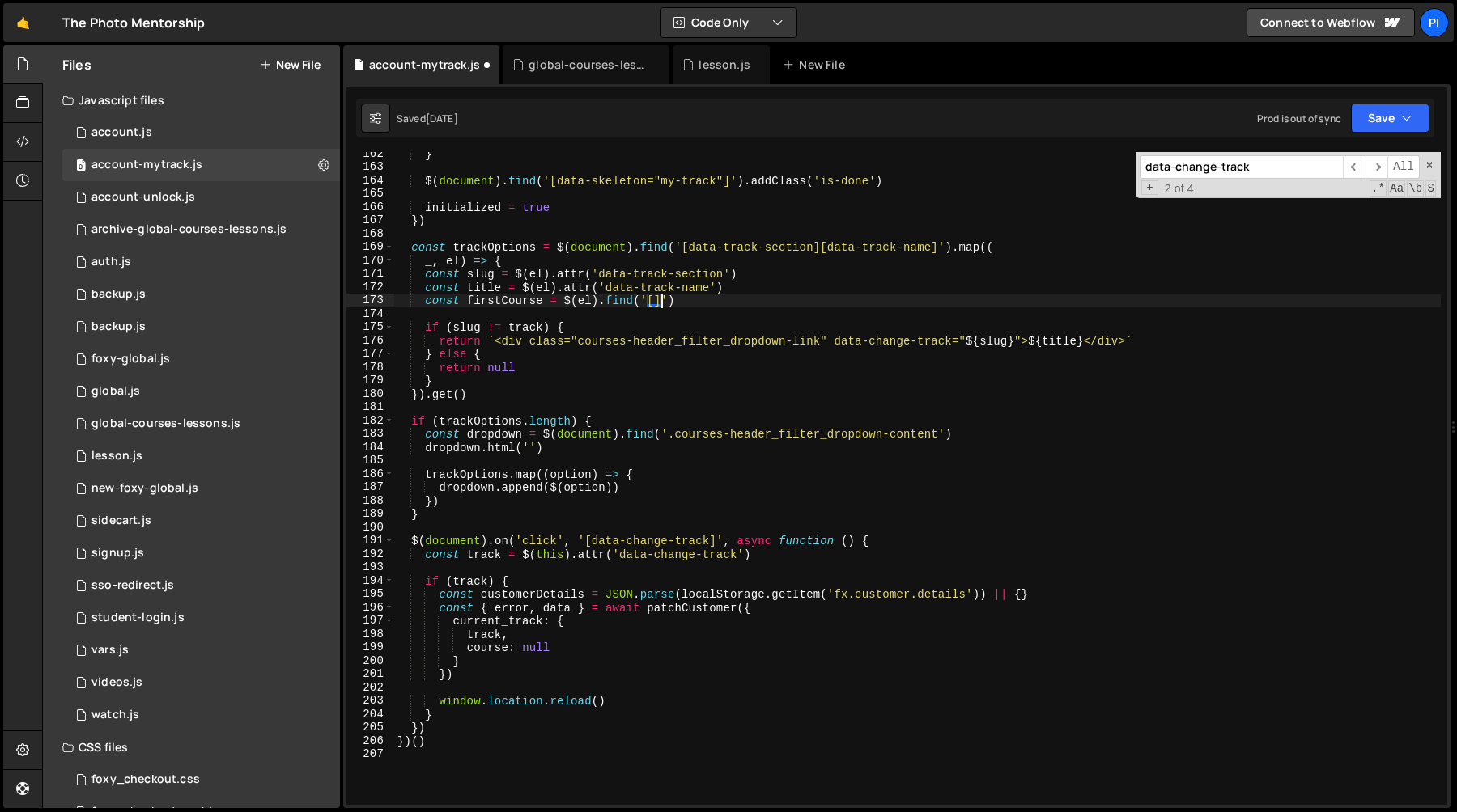
scroll to position [0, 18]
paste textarea "data-track-first-course"
click at [517, 299] on div "} $ ( document ) . find ( '[data-skeleton="my-track"]' ) . addClass ( 'is-done'…" at bounding box center [917, 487] width 1047 height 680
click at [852, 306] on div "} $ ( document ) . find ( '[data-skeleton="my-track"]' ) . addClass ( 'is-done'…" at bounding box center [917, 487] width 1047 height 680
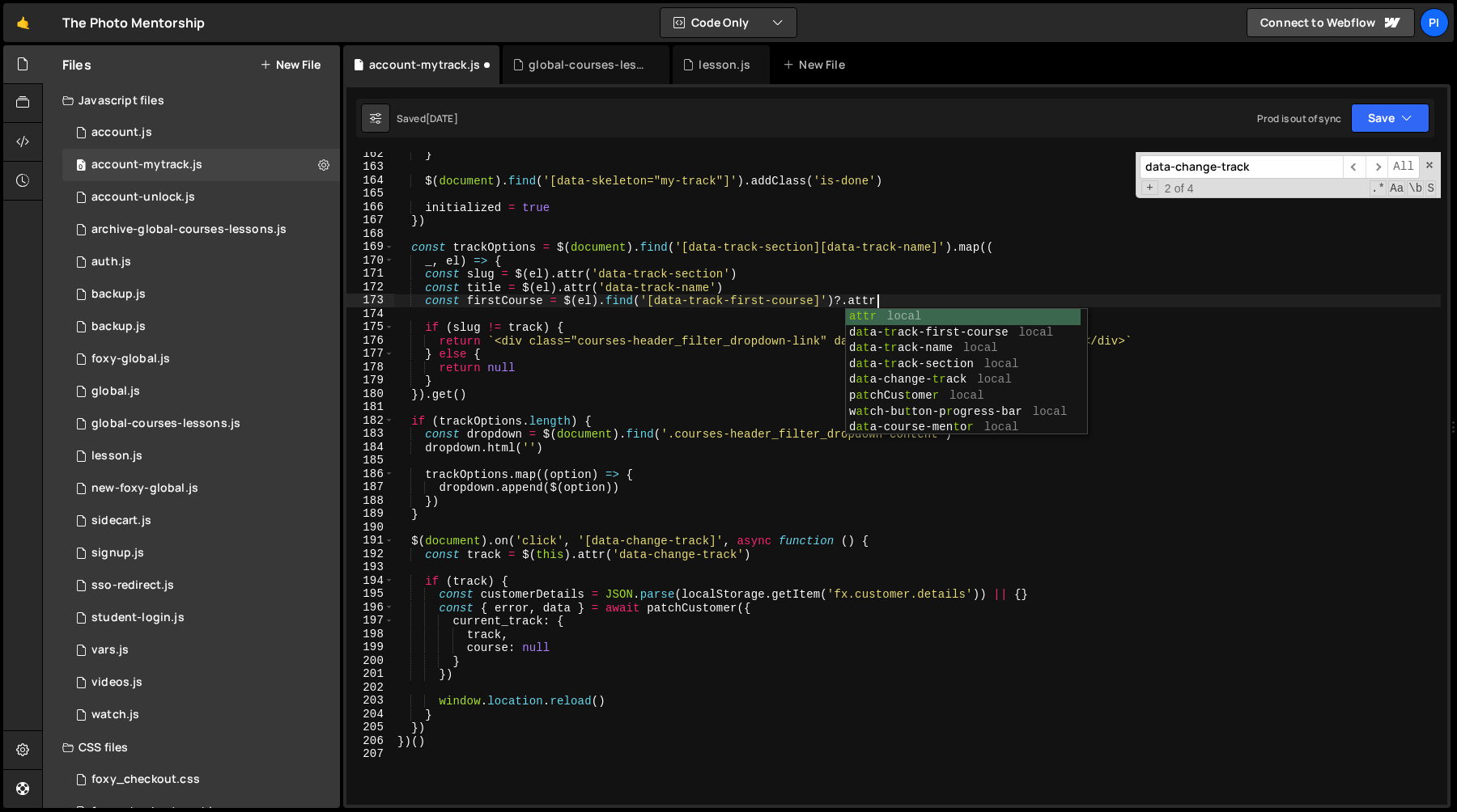
scroll to position [0, 33]
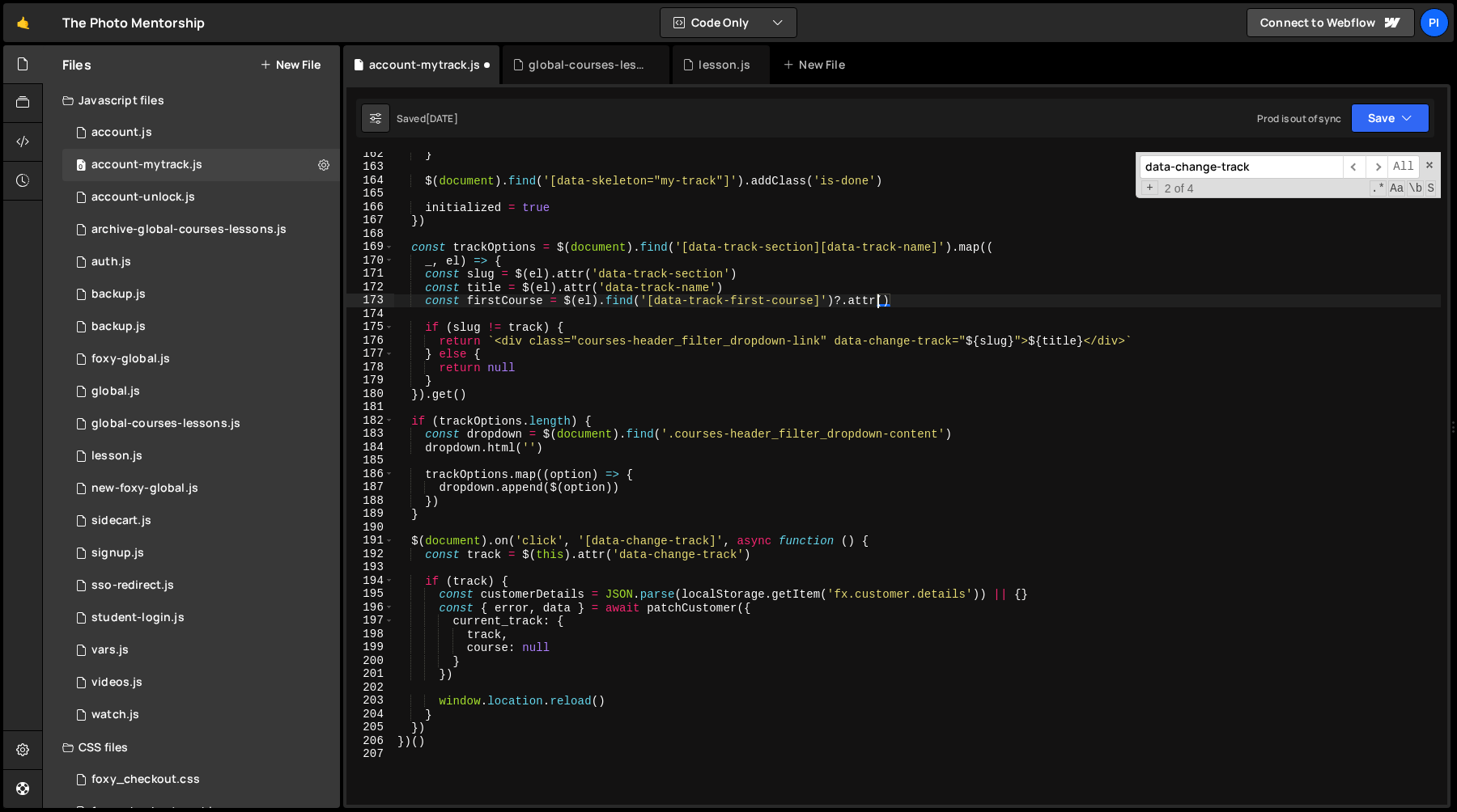
click at [657, 302] on div "} $ ( document ) . find ( '[data-skeleton="my-track"]' ) . addClass ( 'is-done'…" at bounding box center [917, 487] width 1047 height 680
click at [815, 304] on div "} $ ( document ) . find ( '[data-skeleton="my-track"]' ) . addClass ( 'is-done'…" at bounding box center [917, 487] width 1047 height 680
click at [883, 305] on div "} $ ( document ) . find ( '[data-skeleton="my-track"]' ) . addClass ( 'is-done'…" at bounding box center [917, 487] width 1047 height 680
paste textarea "data-track-first-course"
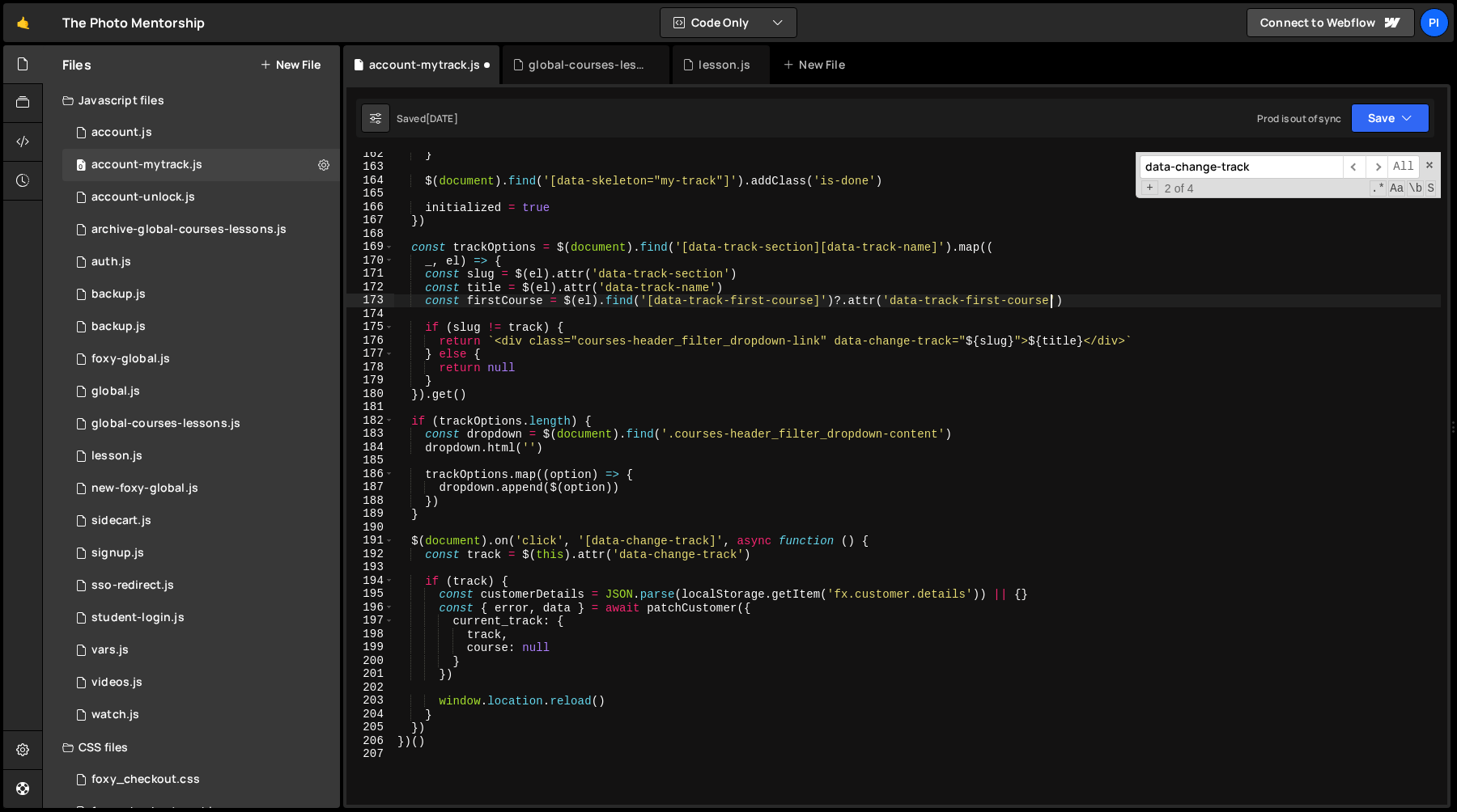
click at [507, 301] on div "} $ ( document ) . find ( '[data-skeleton="my-track"]' ) . addClass ( 'is-done'…" at bounding box center [917, 487] width 1047 height 680
click at [1022, 338] on div "} $ ( document ) . find ( '[data-skeleton="my-track"]' ) . addClass ( 'is-done'…" at bounding box center [917, 487] width 1047 height 680
click at [889, 300] on div "} $ ( document ) . find ( '[data-skeleton="my-track"]' ) . addClass ( 'is-done'…" at bounding box center [917, 487] width 1047 height 680
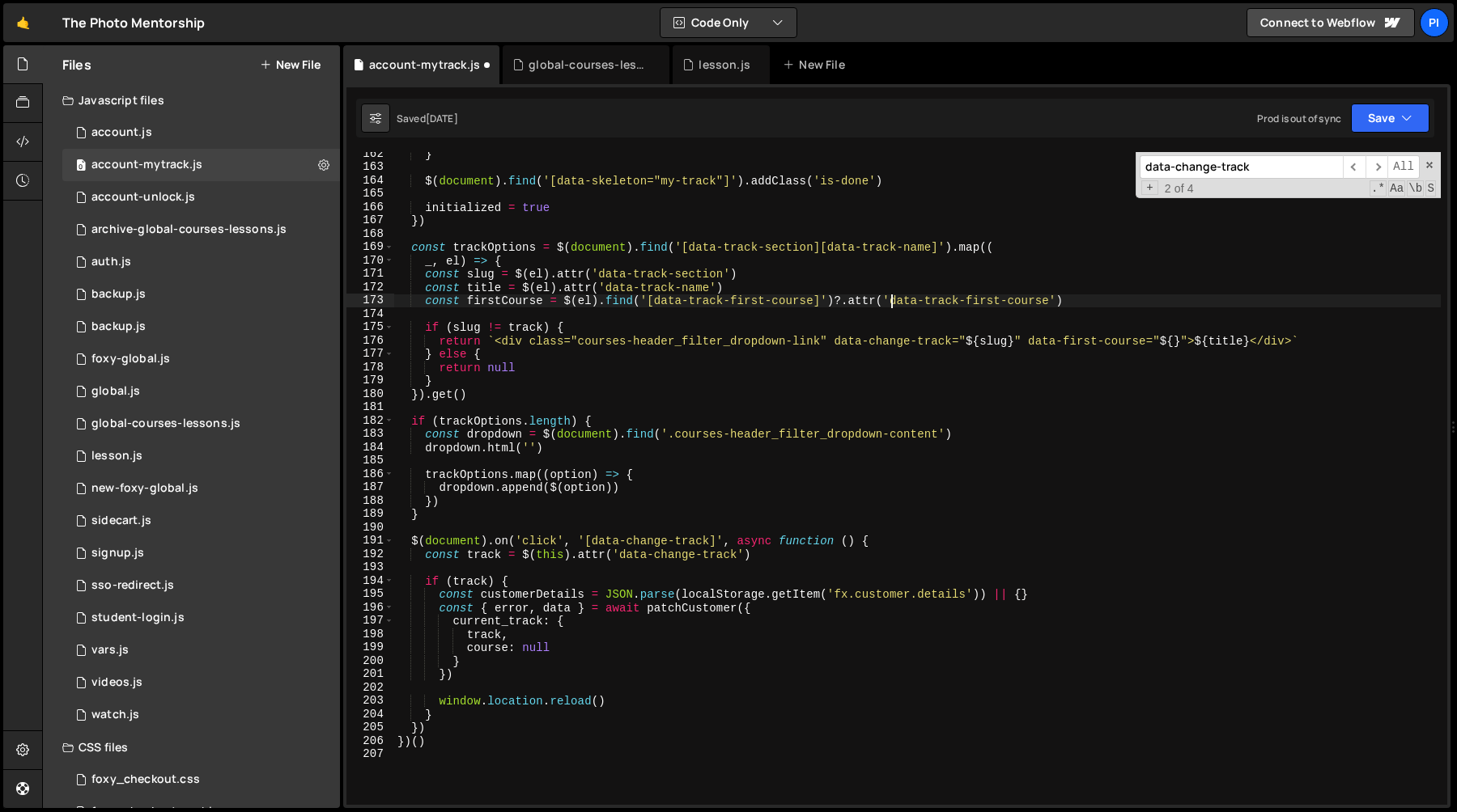
scroll to position [0, 46]
click at [1052, 302] on div "} $ ( document ) . find ( '[data-skeleton="my-track"]' ) . addClass ( 'is-done'…" at bounding box center [917, 487] width 1047 height 680
click at [495, 300] on div "} $ ( document ) . find ( '[data-skeleton="my-track"]' ) . addClass ( 'is-done'…" at bounding box center [917, 487] width 1047 height 680
click at [1176, 339] on div "} $ ( document ) . find ( '[data-skeleton="my-track"]' ) . addClass ( 'is-done'…" at bounding box center [917, 487] width 1047 height 680
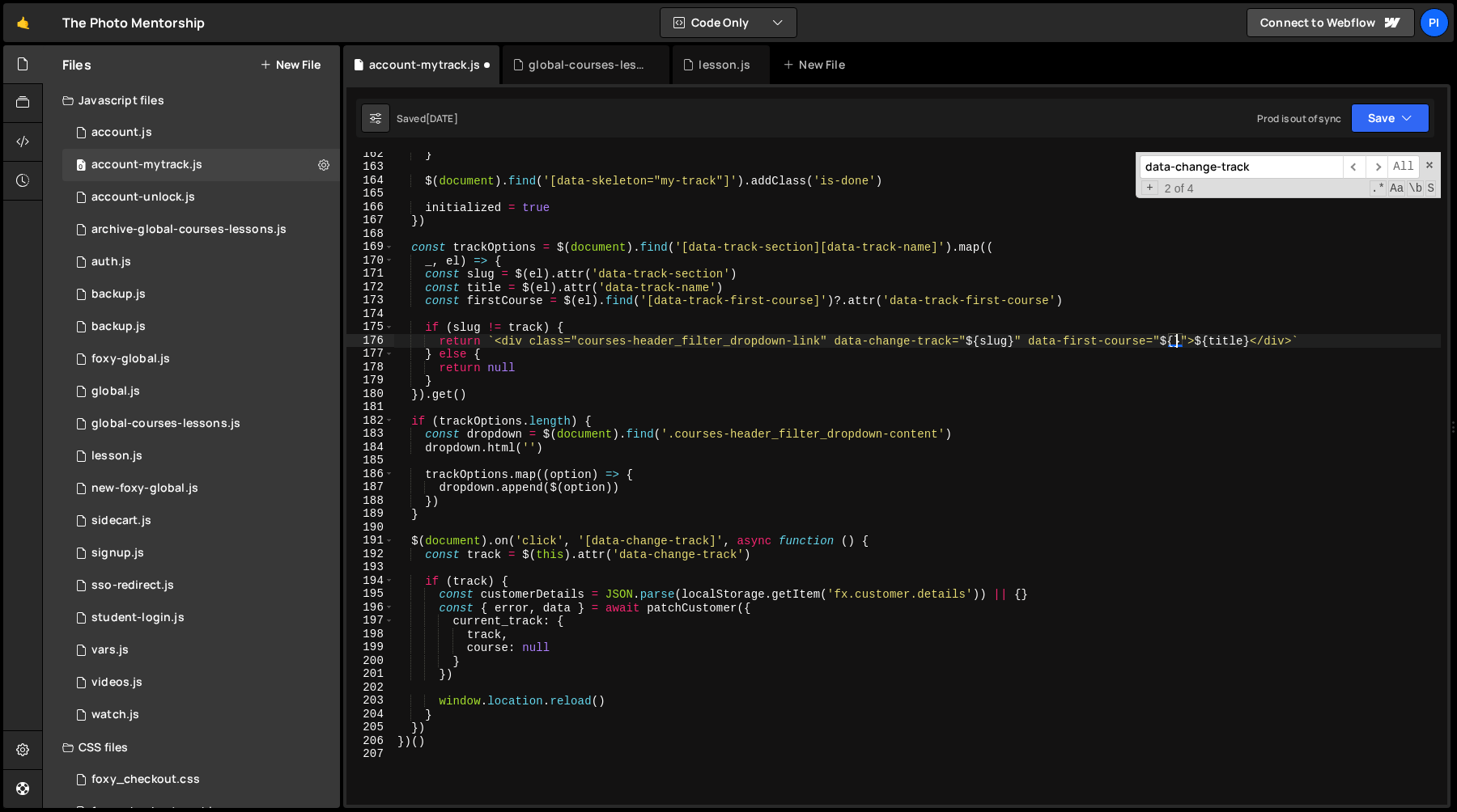
paste textarea "firstCourse"
type textarea "return `<div class="courses-header_filter_dropdown-link" data-change-track="${s…"
click at [1107, 316] on div "} $ ( document ) . find ( '[data-skeleton="my-track"]' ) . addClass ( 'is-done'…" at bounding box center [917, 487] width 1047 height 680
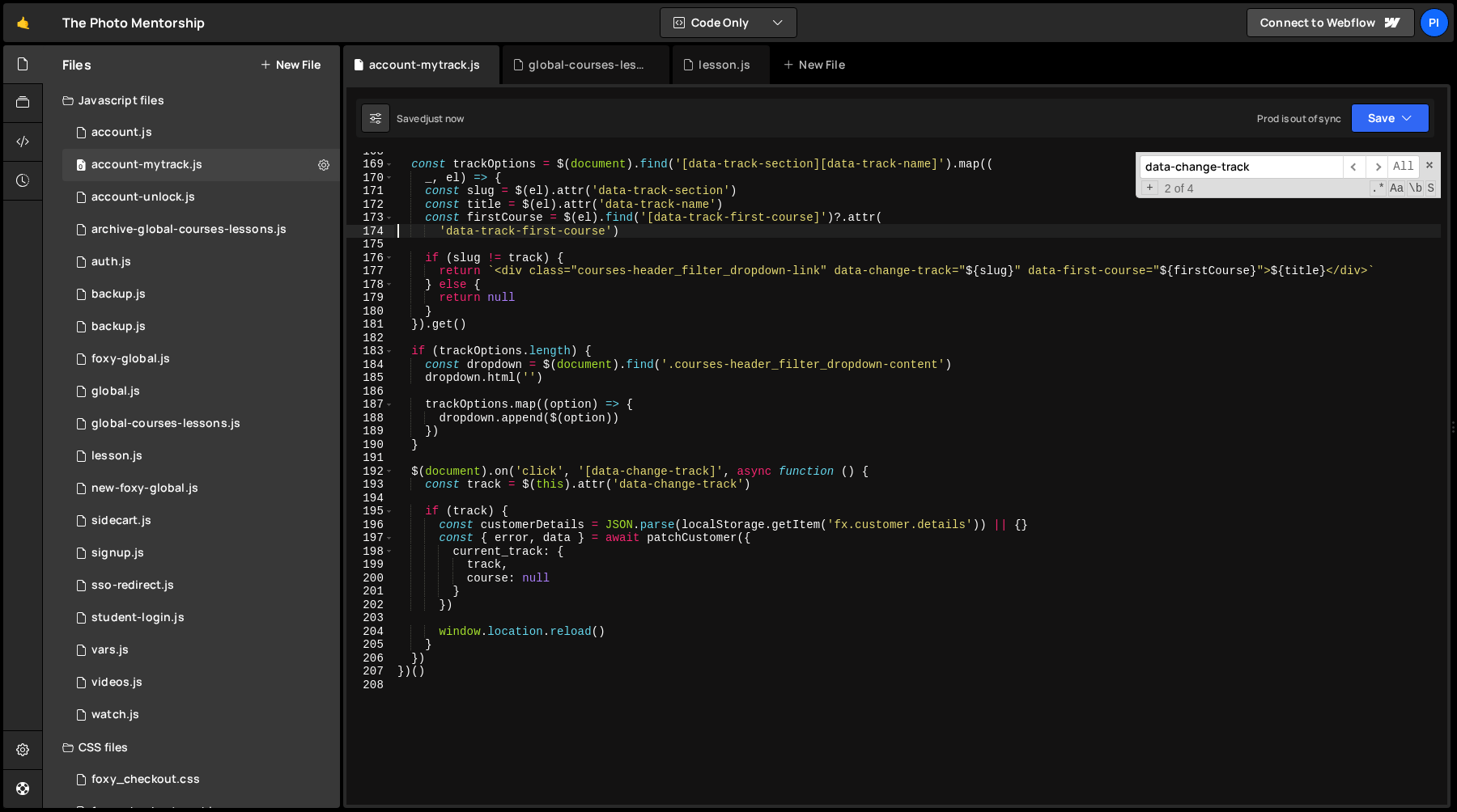
scroll to position [2241, 0]
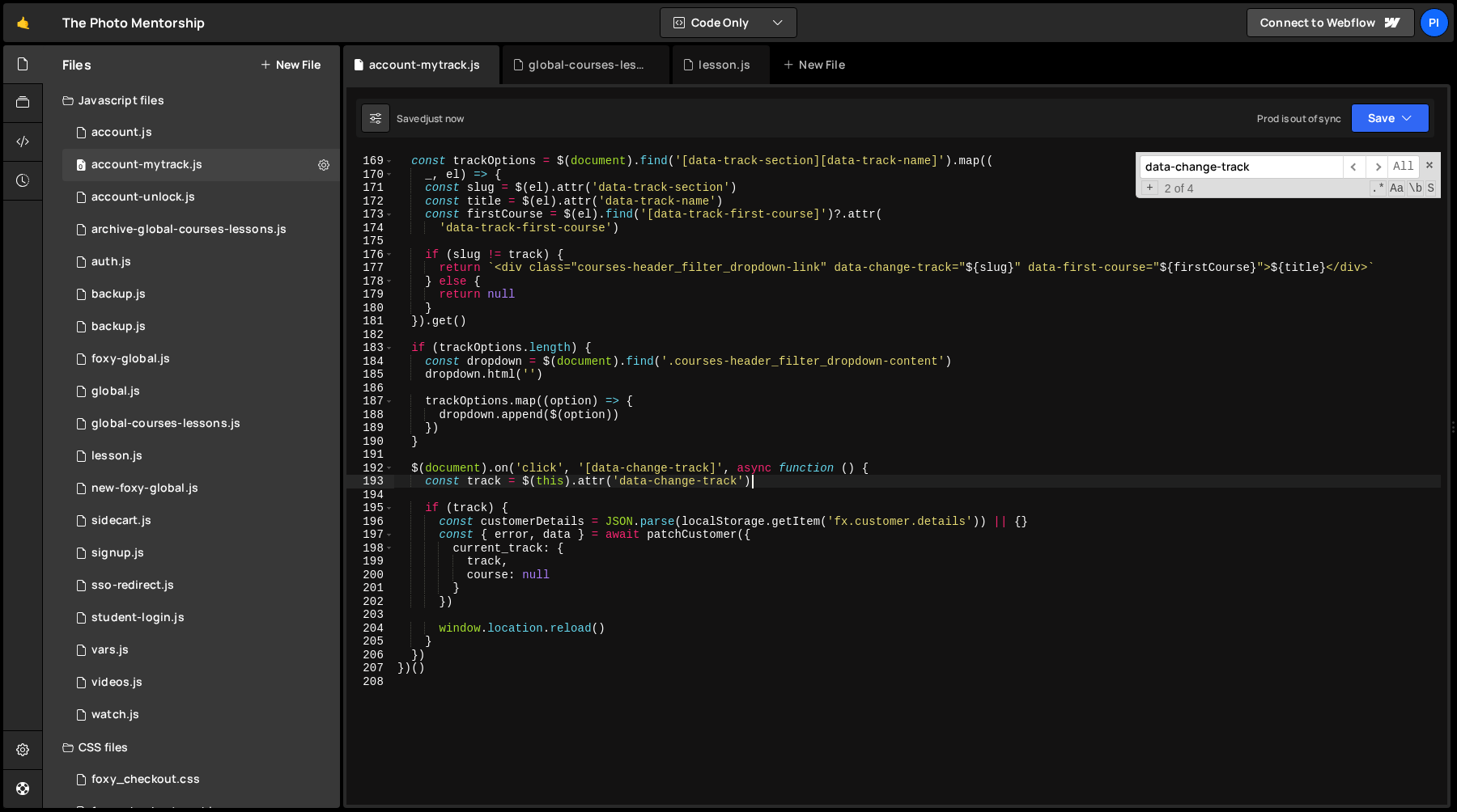
click at [795, 483] on div "const trackOptions = $ ( document ) . find ( '[data-track-section][data-track-n…" at bounding box center [917, 481] width 1047 height 680
type textarea "const track = $(this).attr('data-change-track')"
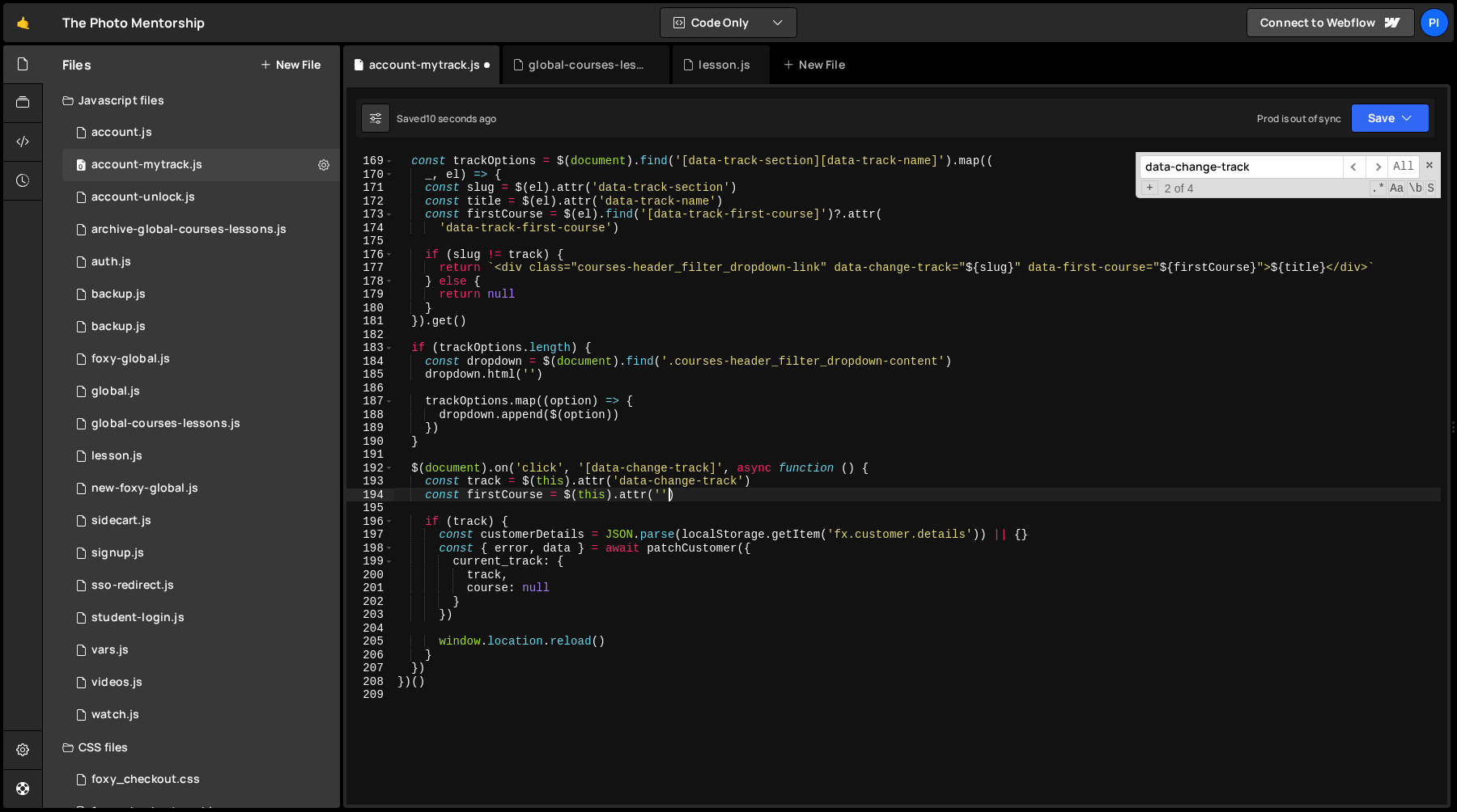
scroll to position [0, 18]
click at [1030, 269] on div "const trackOptions = $ ( document ) . find ( '[data-track-section][data-track-n…" at bounding box center [917, 481] width 1047 height 680
click at [1148, 272] on div "const trackOptions = $ ( document ) . find ( '[data-track-section][data-track-n…" at bounding box center [917, 481] width 1047 height 680
click at [660, 495] on div "const trackOptions = $ ( document ) . find ( '[data-track-section][data-track-n…" at bounding box center [917, 481] width 1047 height 680
paste textarea "data-first-course"
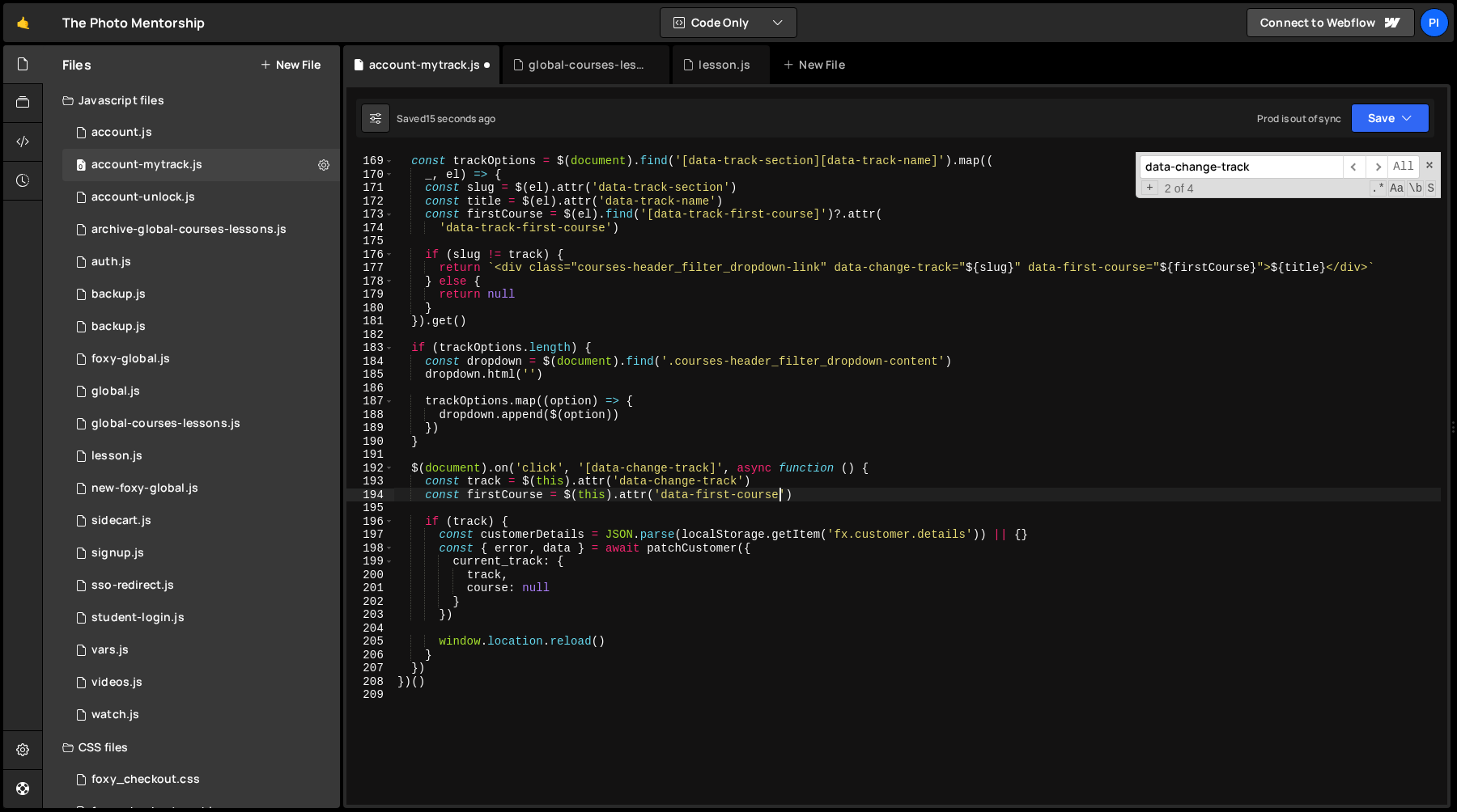
click at [482, 496] on div "const trackOptions = $ ( document ) . find ( '[data-track-section][data-track-n…" at bounding box center [917, 481] width 1047 height 680
click at [520, 592] on div "const trackOptions = $ ( document ) . find ( '[data-track-section][data-track-n…" at bounding box center [917, 481] width 1047 height 680
paste textarea "firstCourse"
click at [643, 572] on div "const trackOptions = $ ( document ) . find ( '[data-track-section][data-track-n…" at bounding box center [917, 481] width 1047 height 680
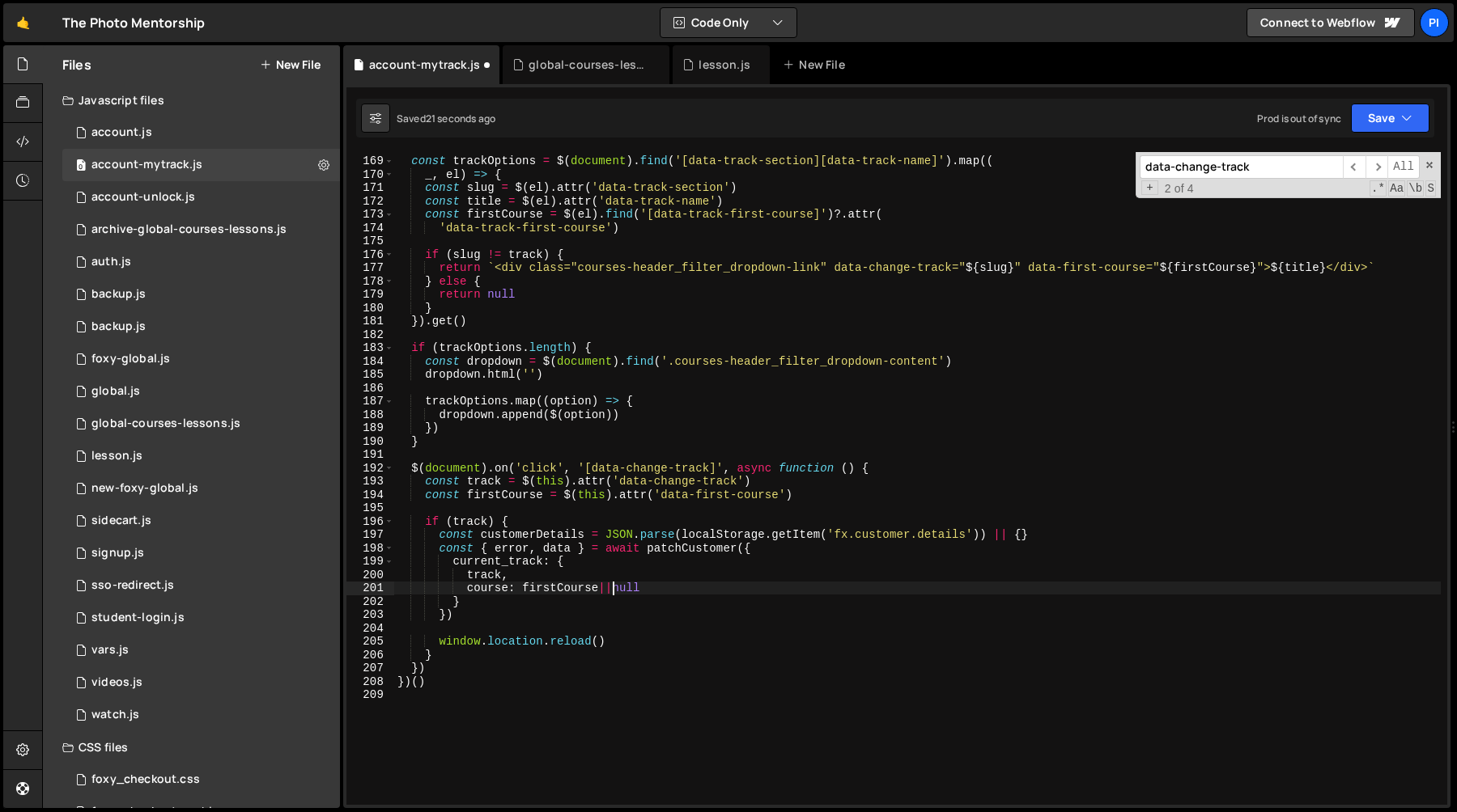
scroll to position [0, 6]
click at [826, 495] on div "const trackOptions = $ ( document ) . find ( '[data-track-section][data-track-n…" at bounding box center [917, 481] width 1047 height 680
type textarea "const firstCourse = $(this).attr('data-first-course')"
click at [620, 389] on div "const trackOptions = $ ( document ) . find ( '[data-track-section][data-track-n…" at bounding box center [917, 481] width 1047 height 680
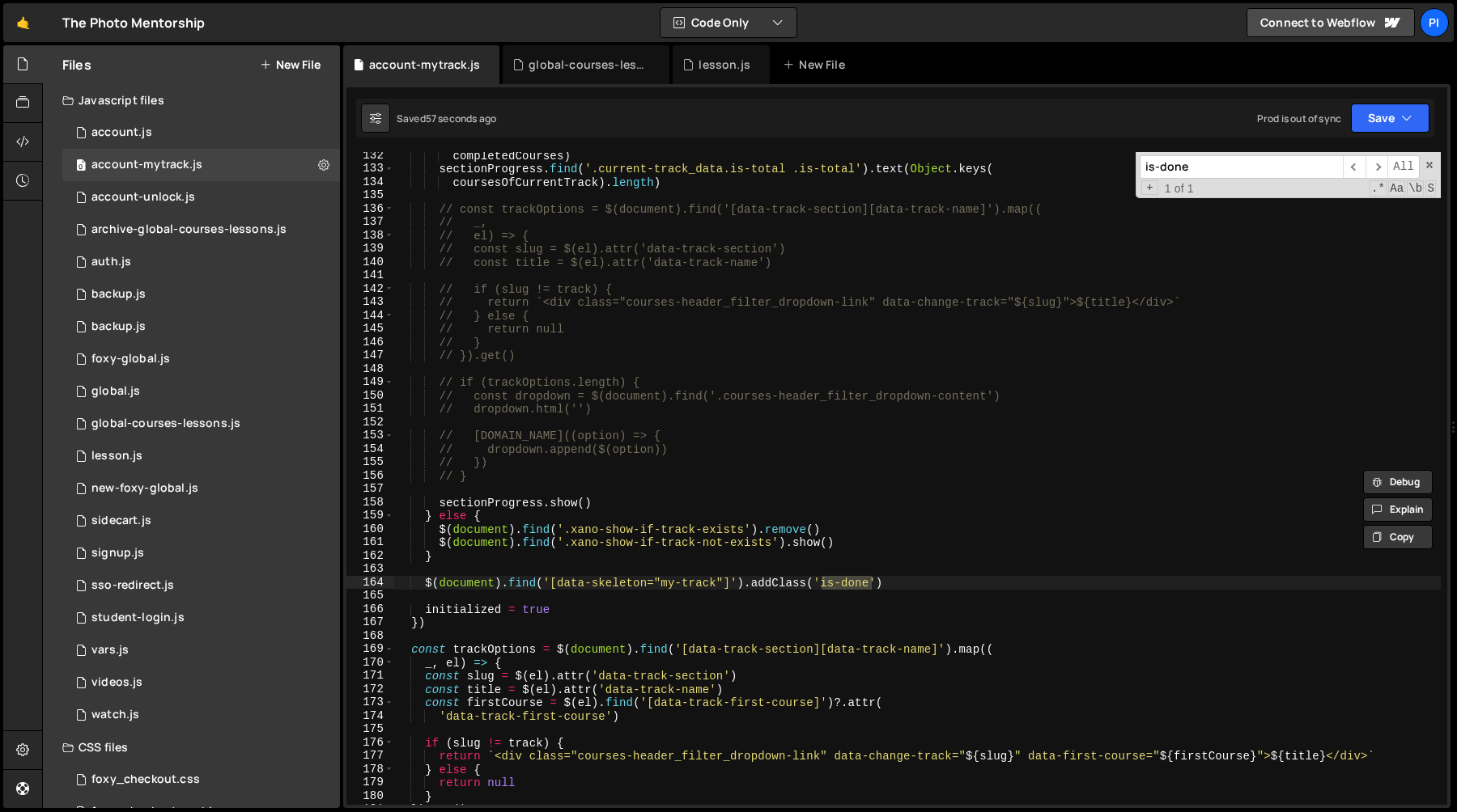
scroll to position [1725, 0]
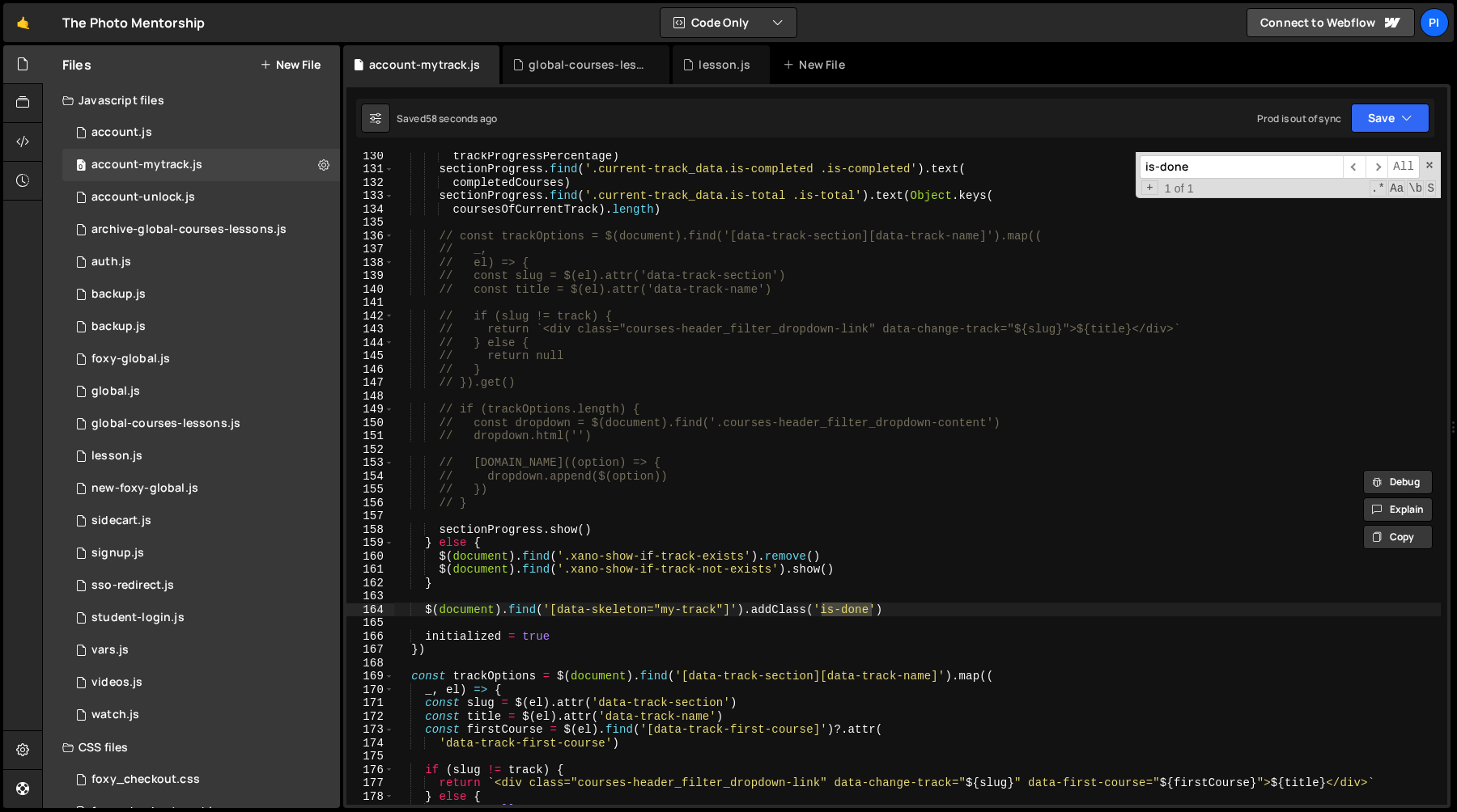
type input "is-done"
click at [425, 607] on div "trackProgressPercentage ) sectionProgress . find ( '.current-track_data.is-comp…" at bounding box center [917, 489] width 1047 height 680
click at [945, 610] on div "trackProgressPercentage ) sectionProgress . find ( '.current-track_data.is-comp…" at bounding box center [917, 489] width 1047 height 680
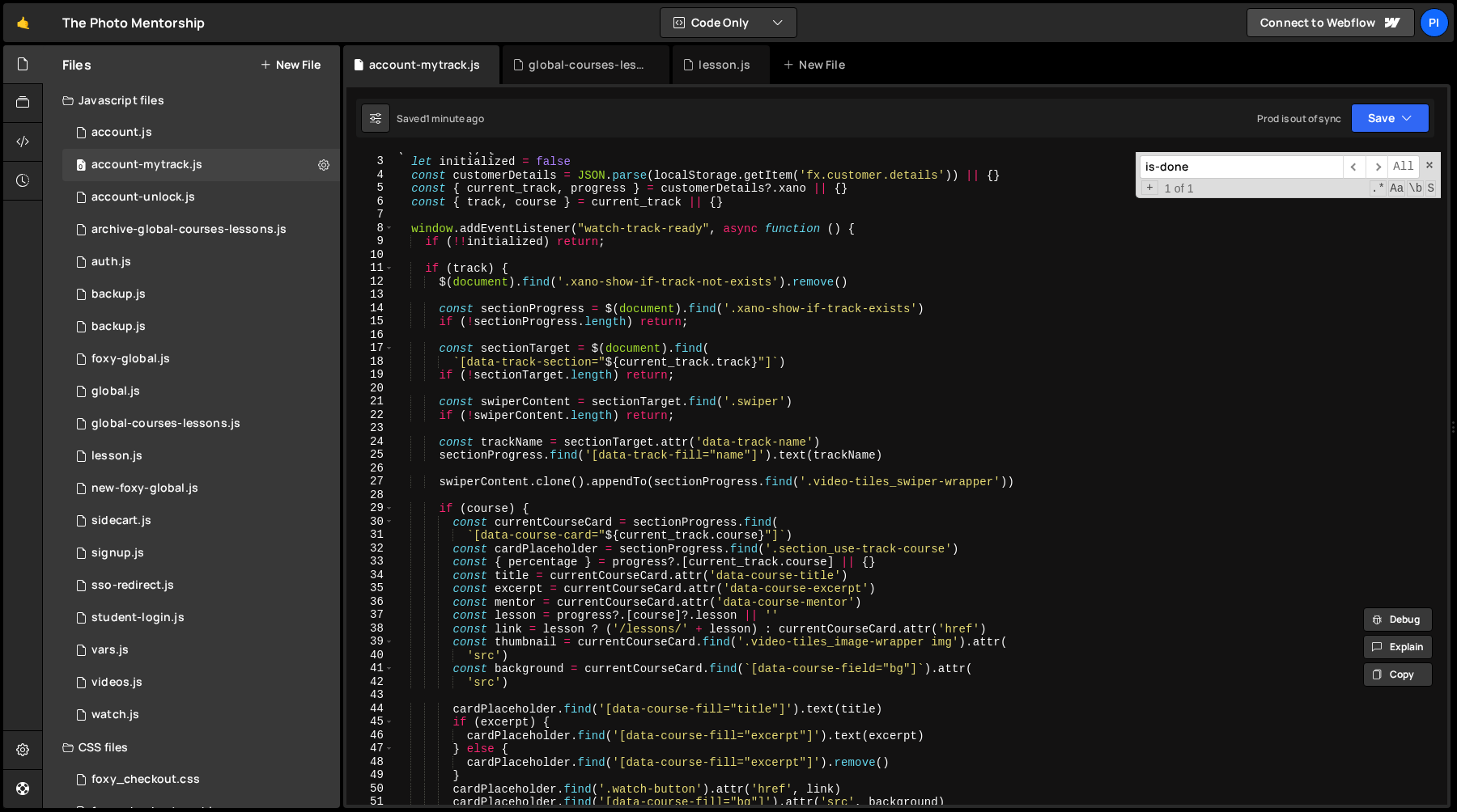
scroll to position [0, 0]
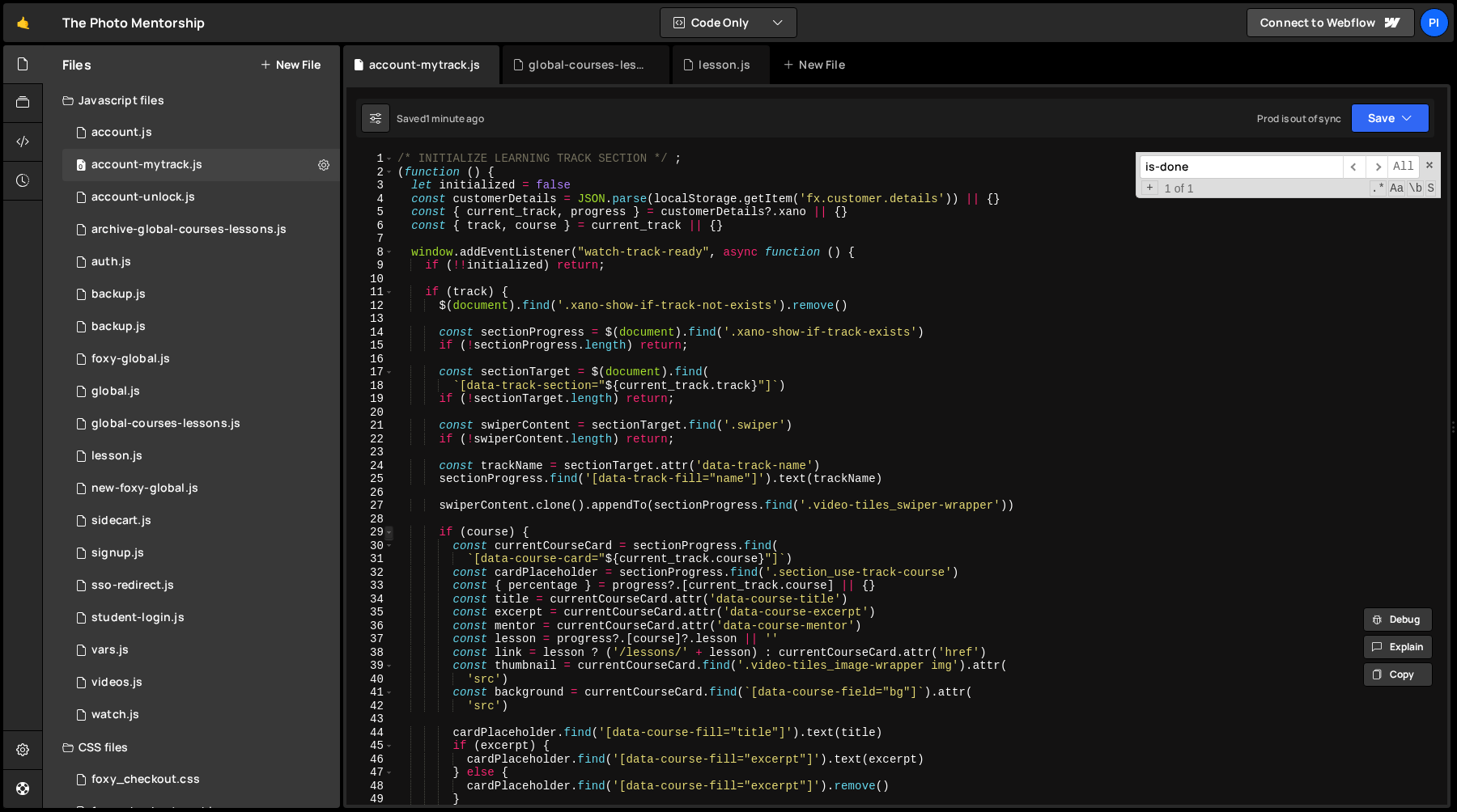
click at [386, 533] on span at bounding box center [389, 532] width 9 height 14
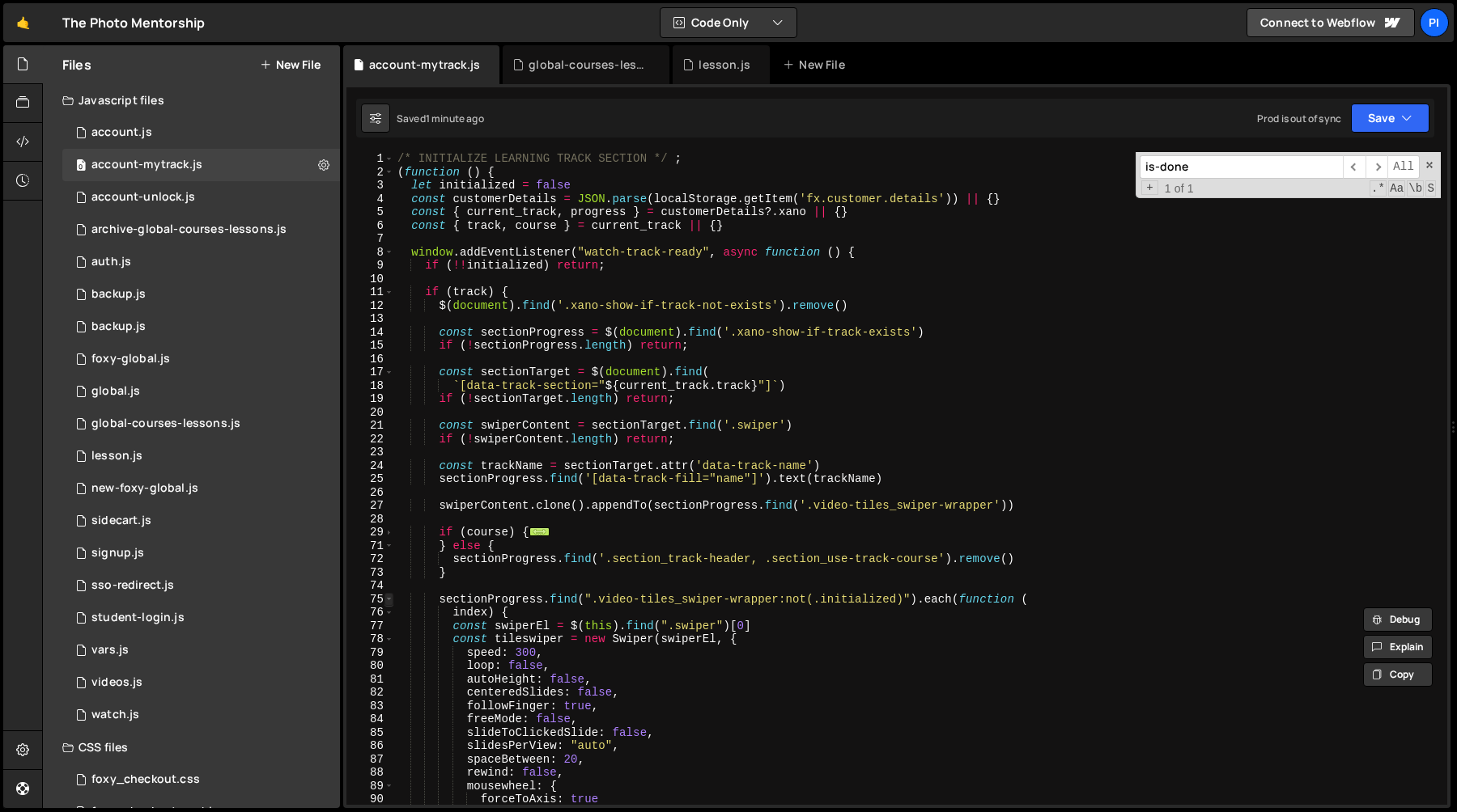
click at [390, 601] on span at bounding box center [389, 599] width 9 height 14
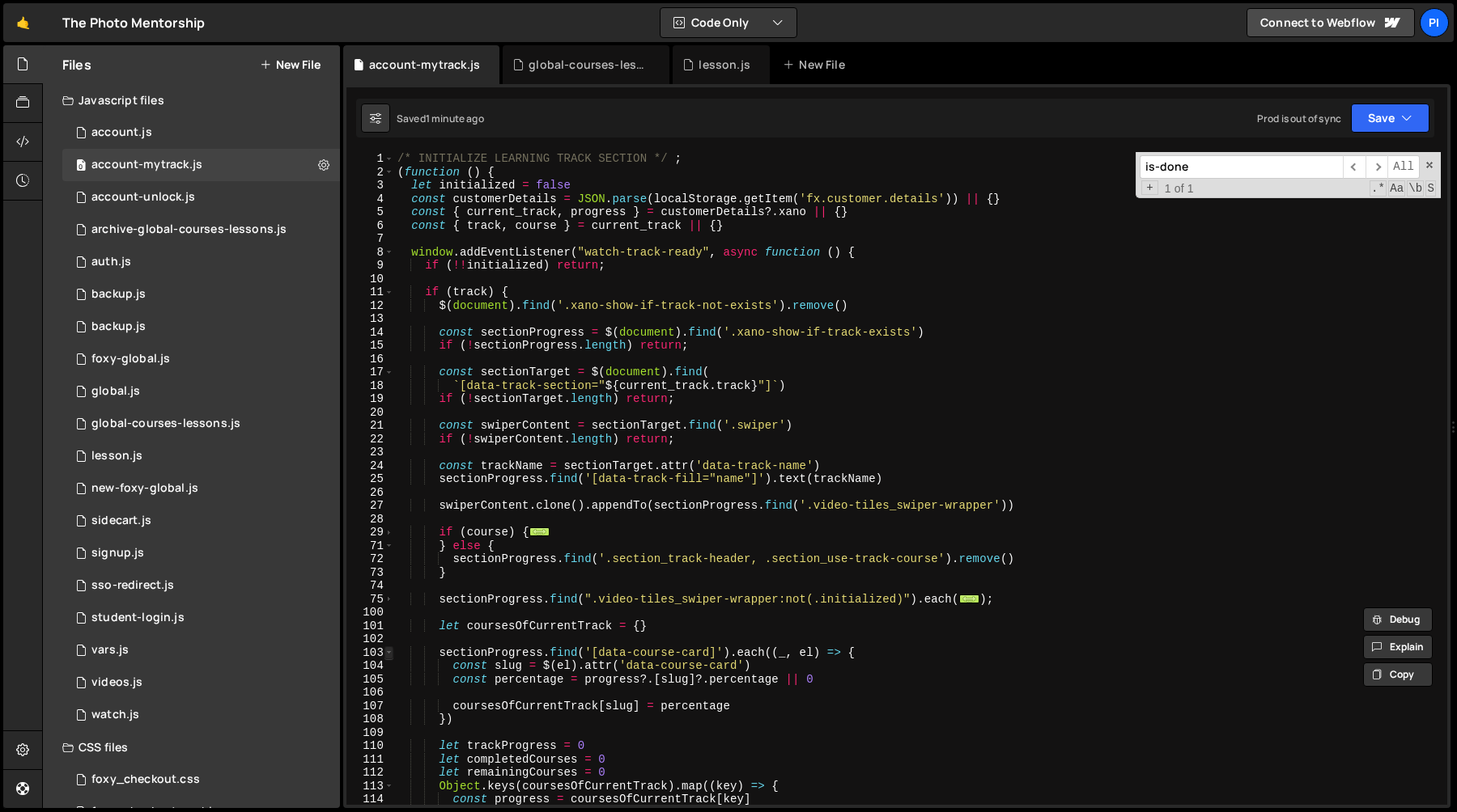
click at [385, 651] on span at bounding box center [389, 653] width 9 height 14
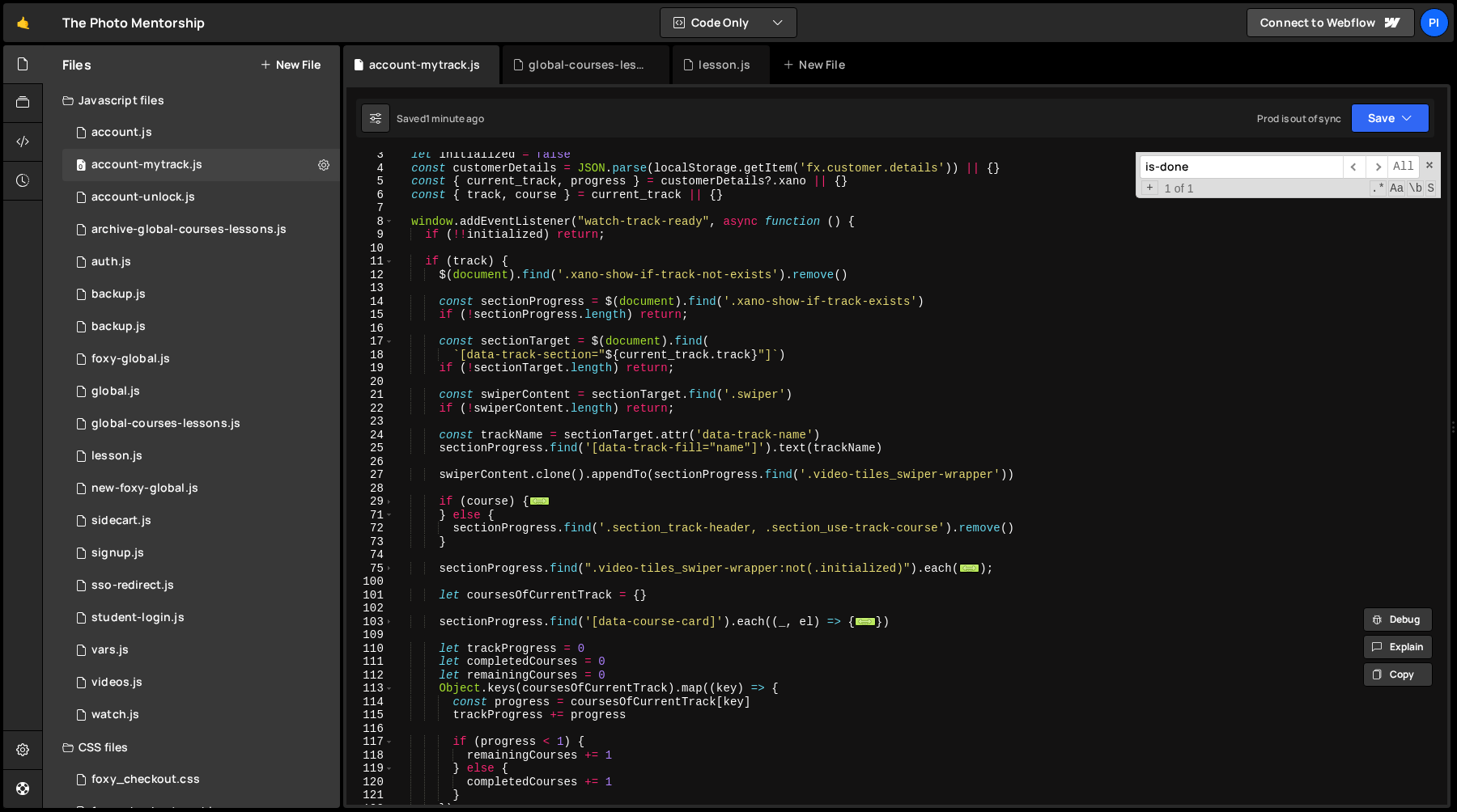
scroll to position [36, 0]
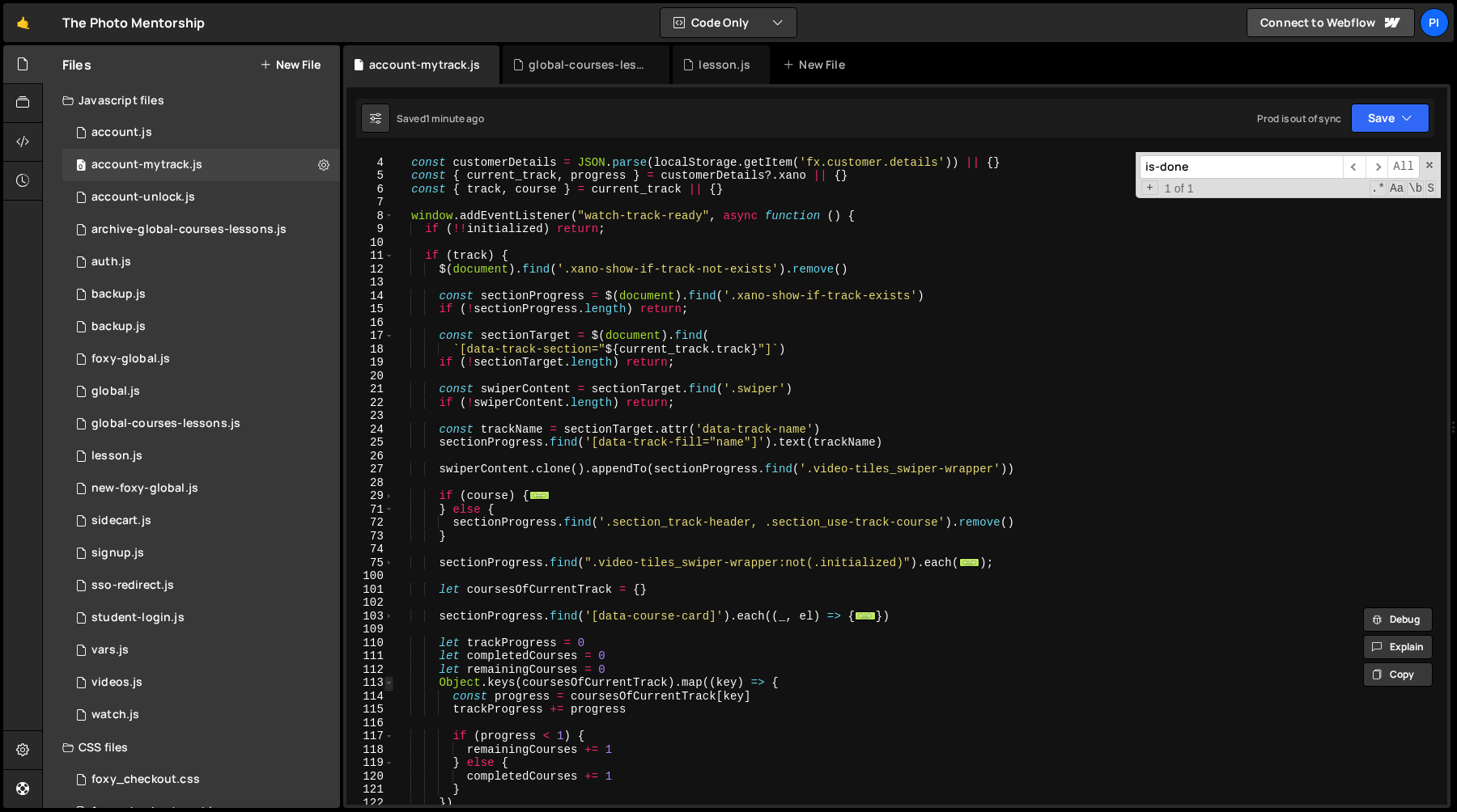
click at [386, 684] on span at bounding box center [389, 683] width 9 height 14
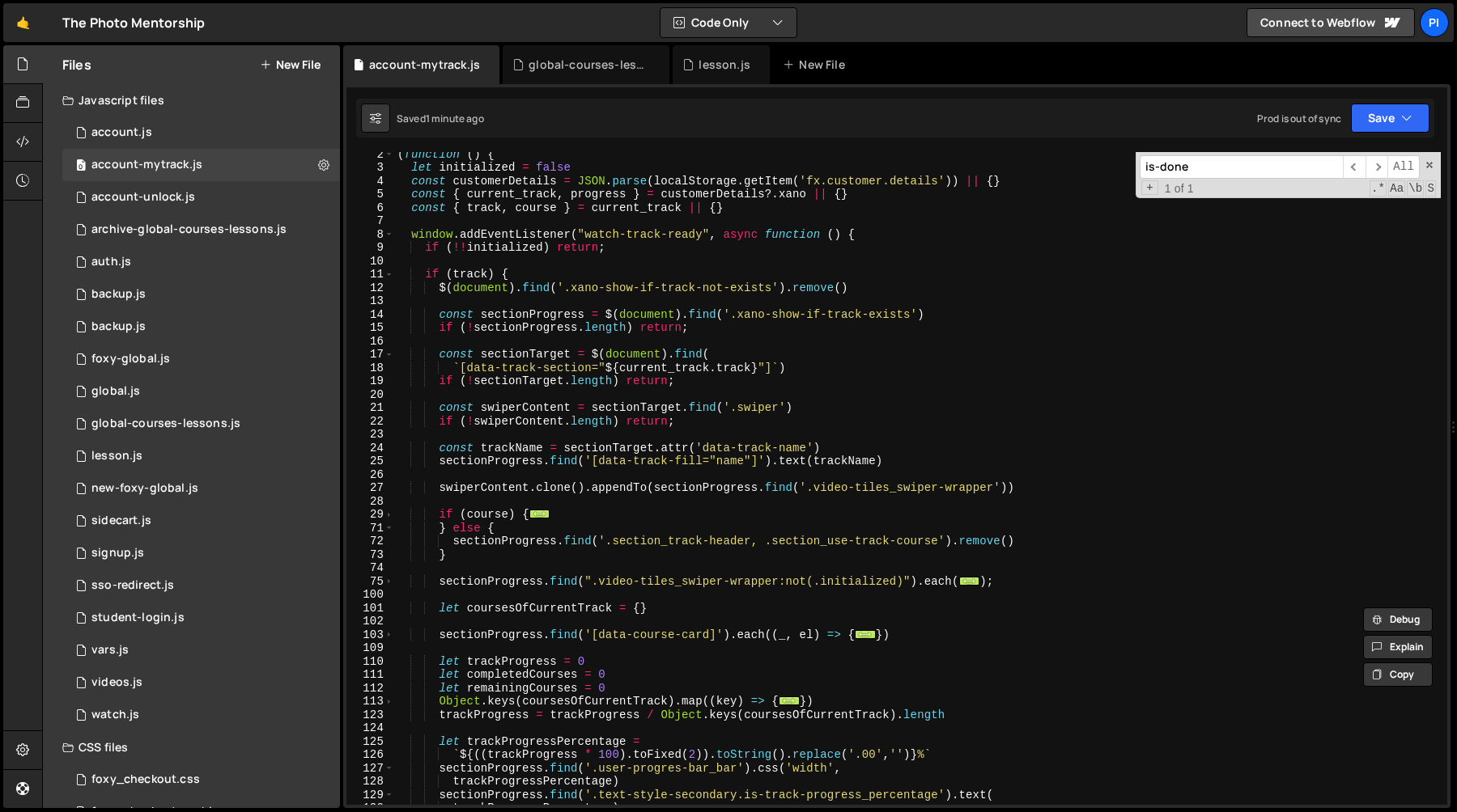
scroll to position [34, 0]
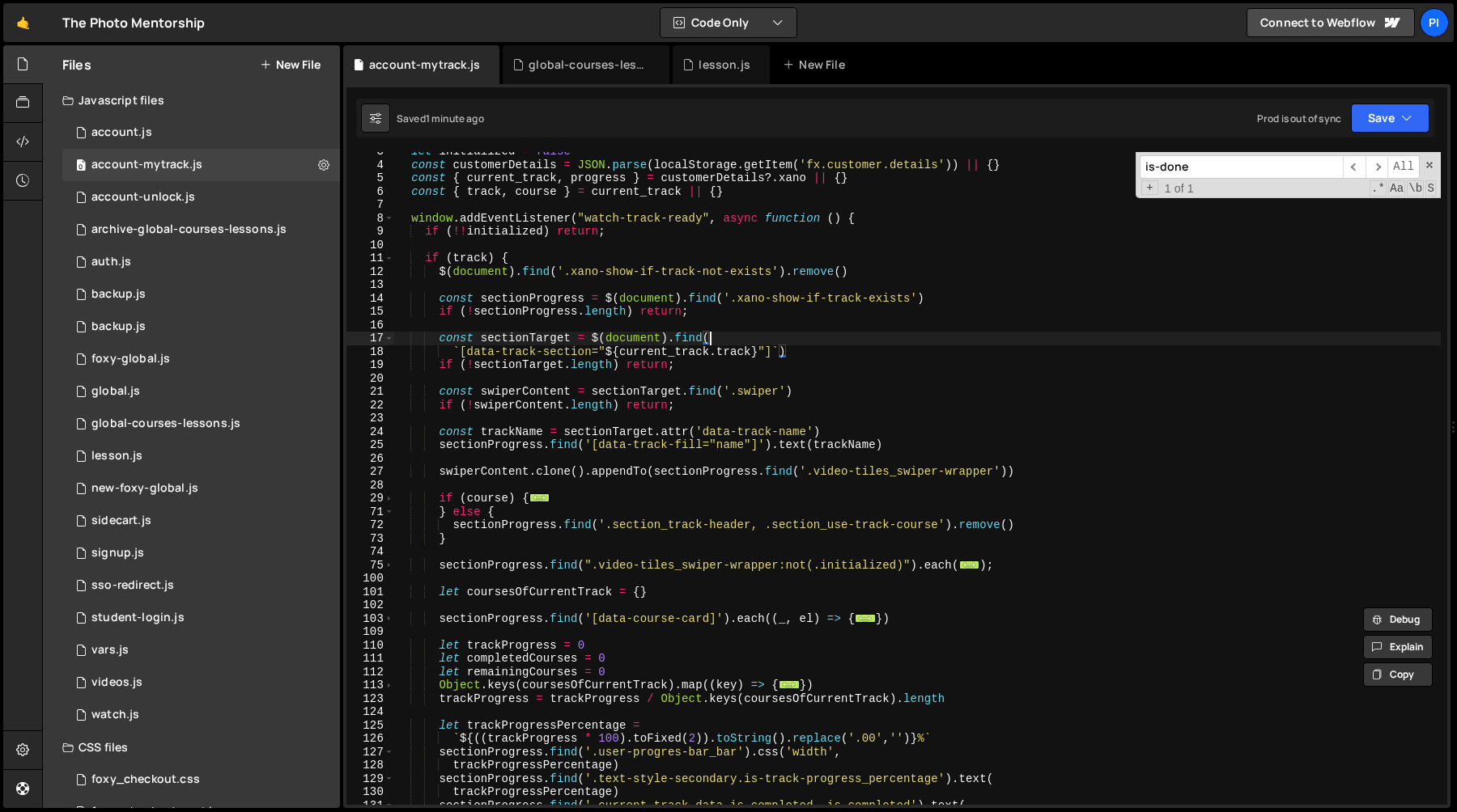
click at [828, 342] on div "let initialized = false const customerDetails = JSON . parse ( localStorage . g…" at bounding box center [917, 485] width 1047 height 680
click at [822, 348] on div "let initialized = false const customerDetails = JSON . parse ( localStorage . g…" at bounding box center [917, 485] width 1047 height 680
click at [467, 356] on div "let initialized = false const customerDetails = JSON . parse ( localStorage . g…" at bounding box center [917, 485] width 1047 height 680
click at [571, 355] on div "let initialized = false const customerDetails = JSON . parse ( localStorage . g…" at bounding box center [917, 485] width 1047 height 680
click at [610, 354] on div "let initialized = false const customerDetails = JSON . parse ( localStorage . g…" at bounding box center [917, 485] width 1047 height 680
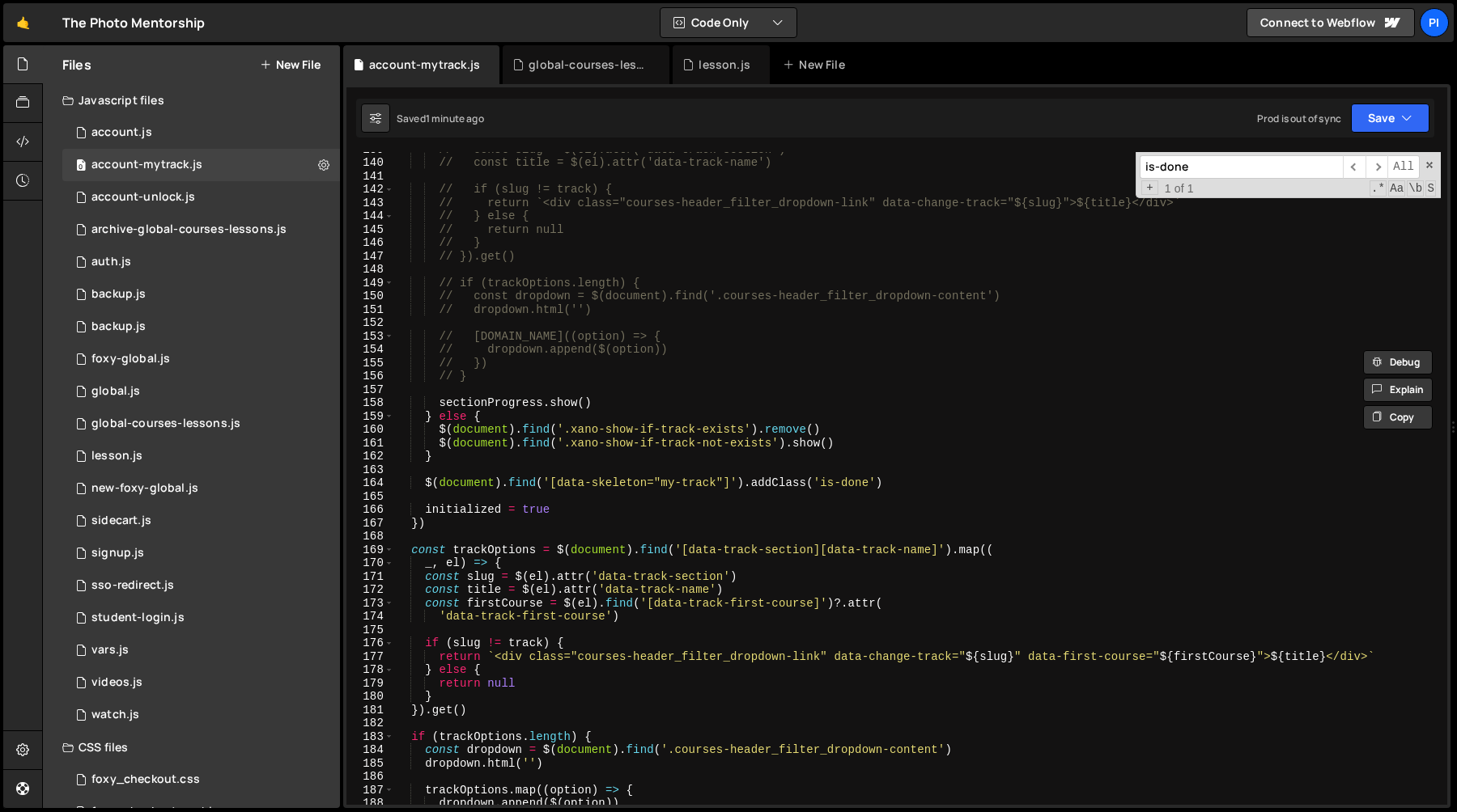
scroll to position [803, 0]
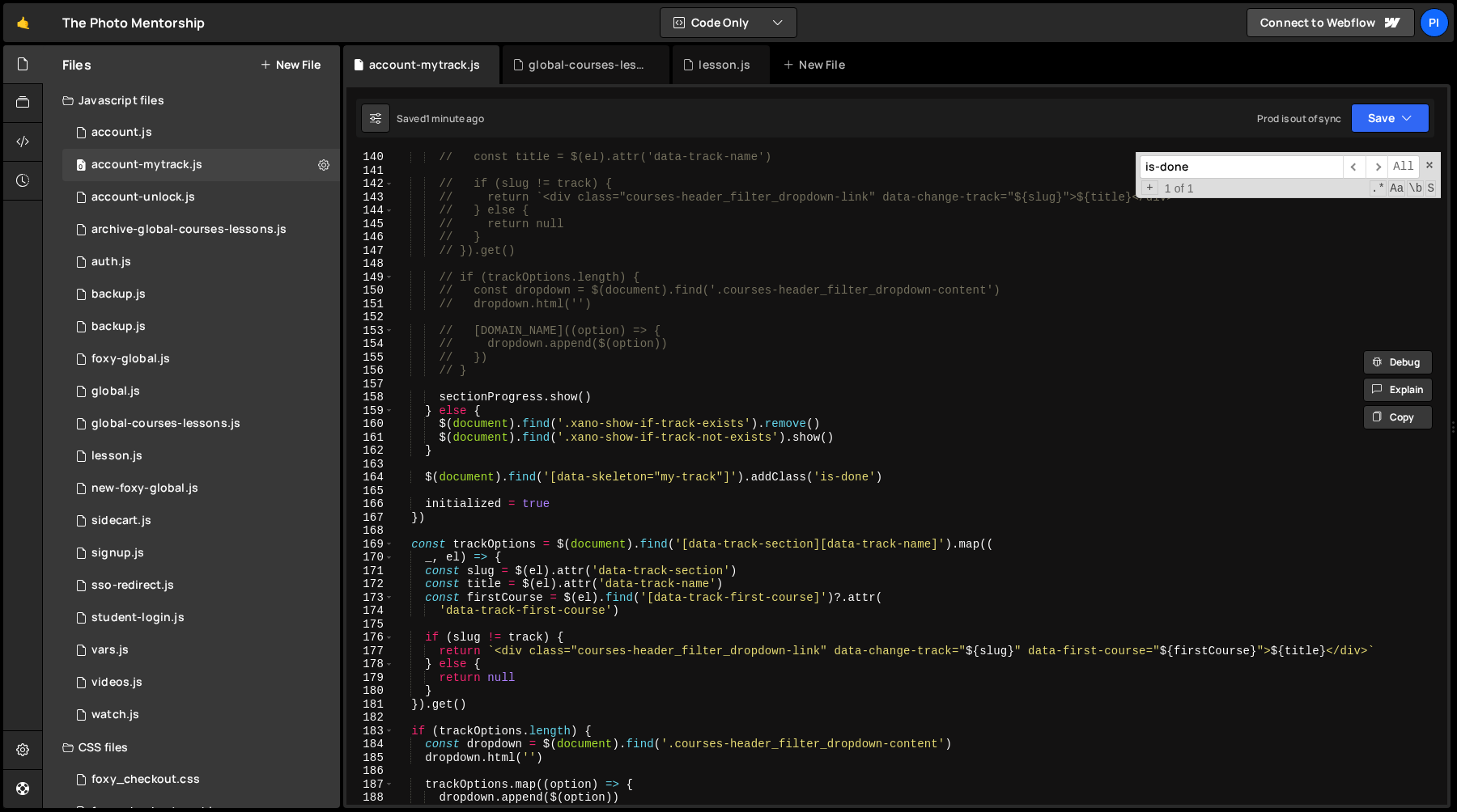
click at [655, 452] on div "// const title = $(el).attr('data-track-name') // if (slug != track) { // retur…" at bounding box center [917, 491] width 1047 height 680
type textarea "}"
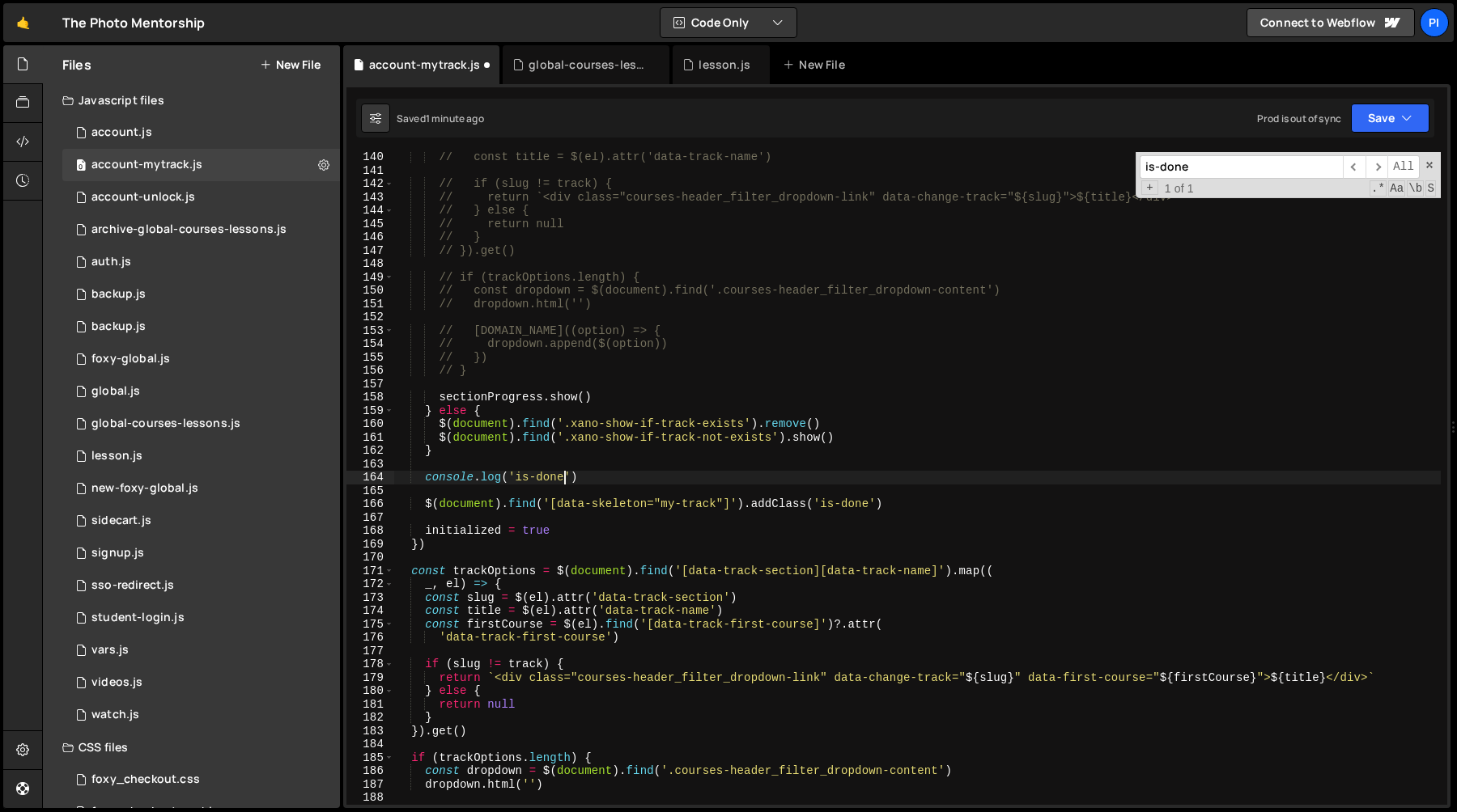
scroll to position [1857, 0]
type textarea "console.log('is-done')"
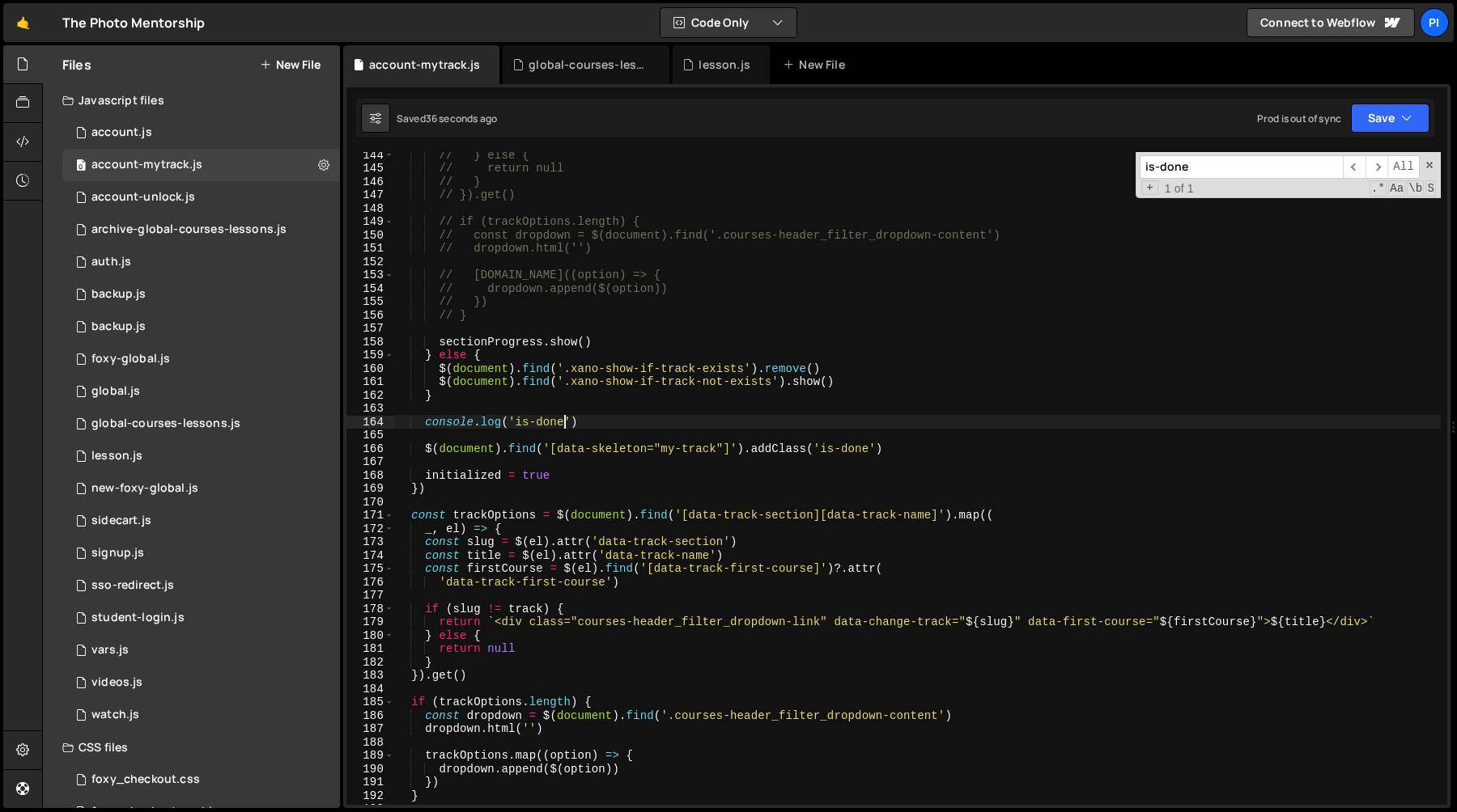
scroll to position [1997, 0]
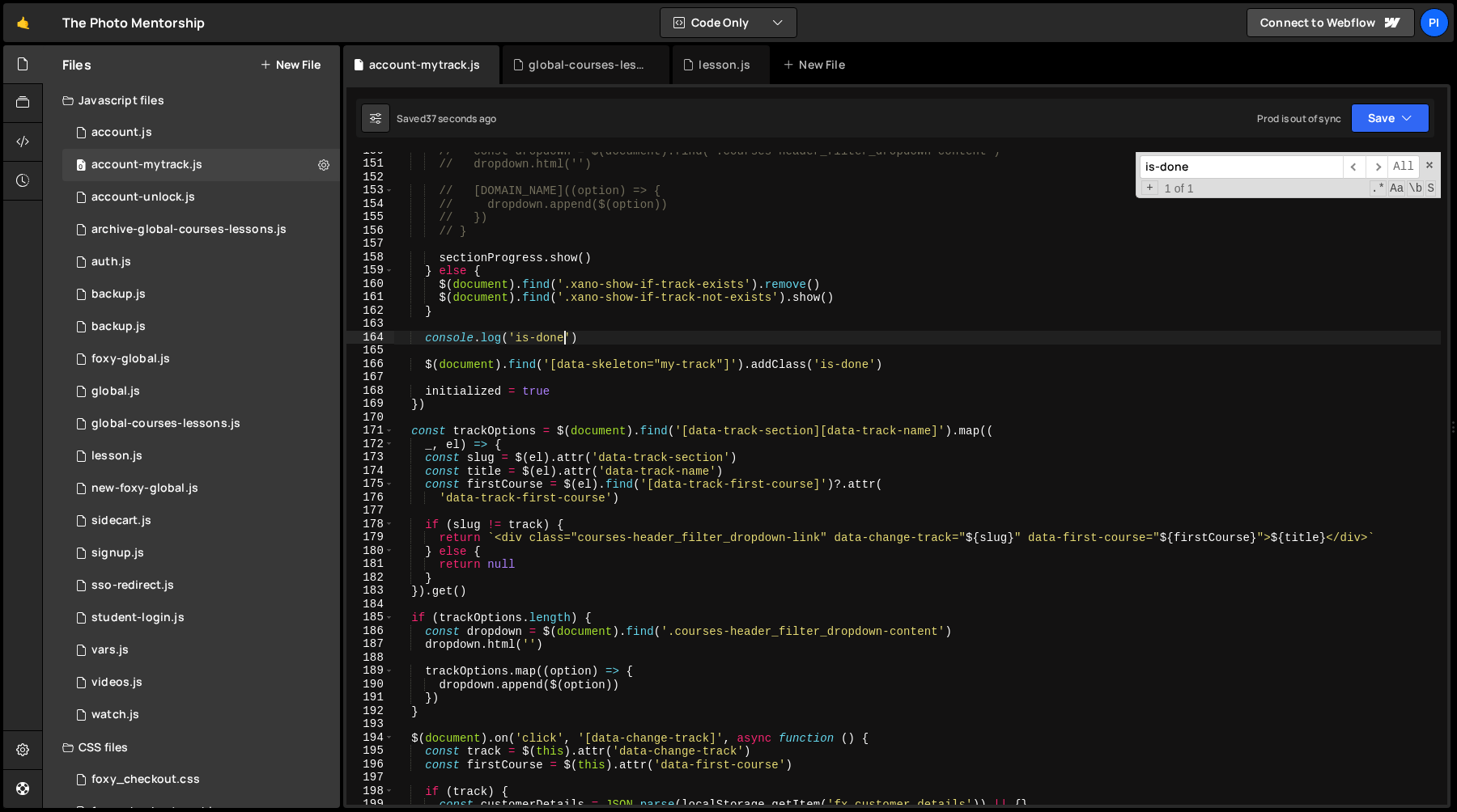
click at [675, 414] on div "// const dropdown = $(document).find('.courses-header_filter_dropdown-content')…" at bounding box center [917, 484] width 1047 height 680
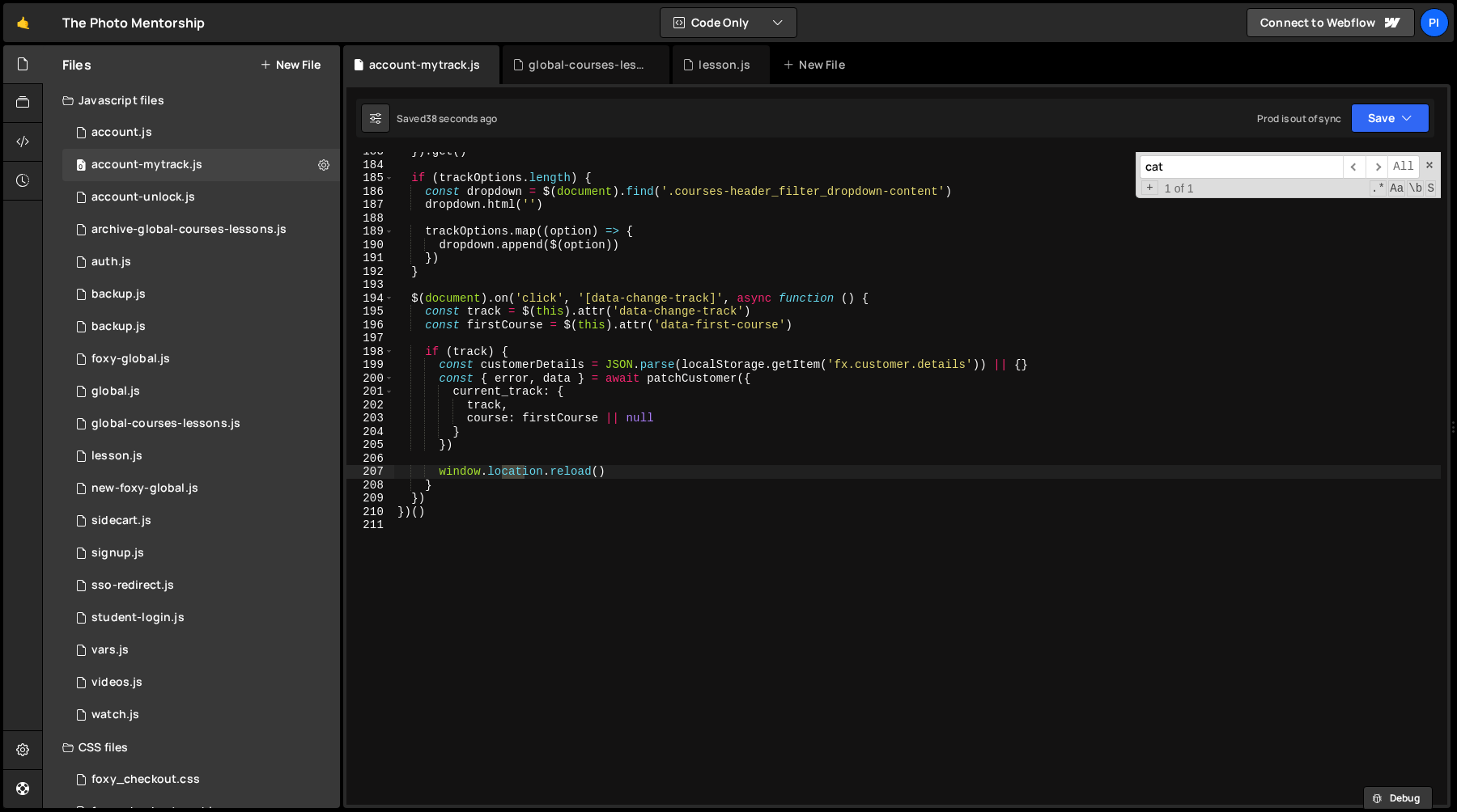
scroll to position [2437, 0]
type input "catcg"
type input "catch"
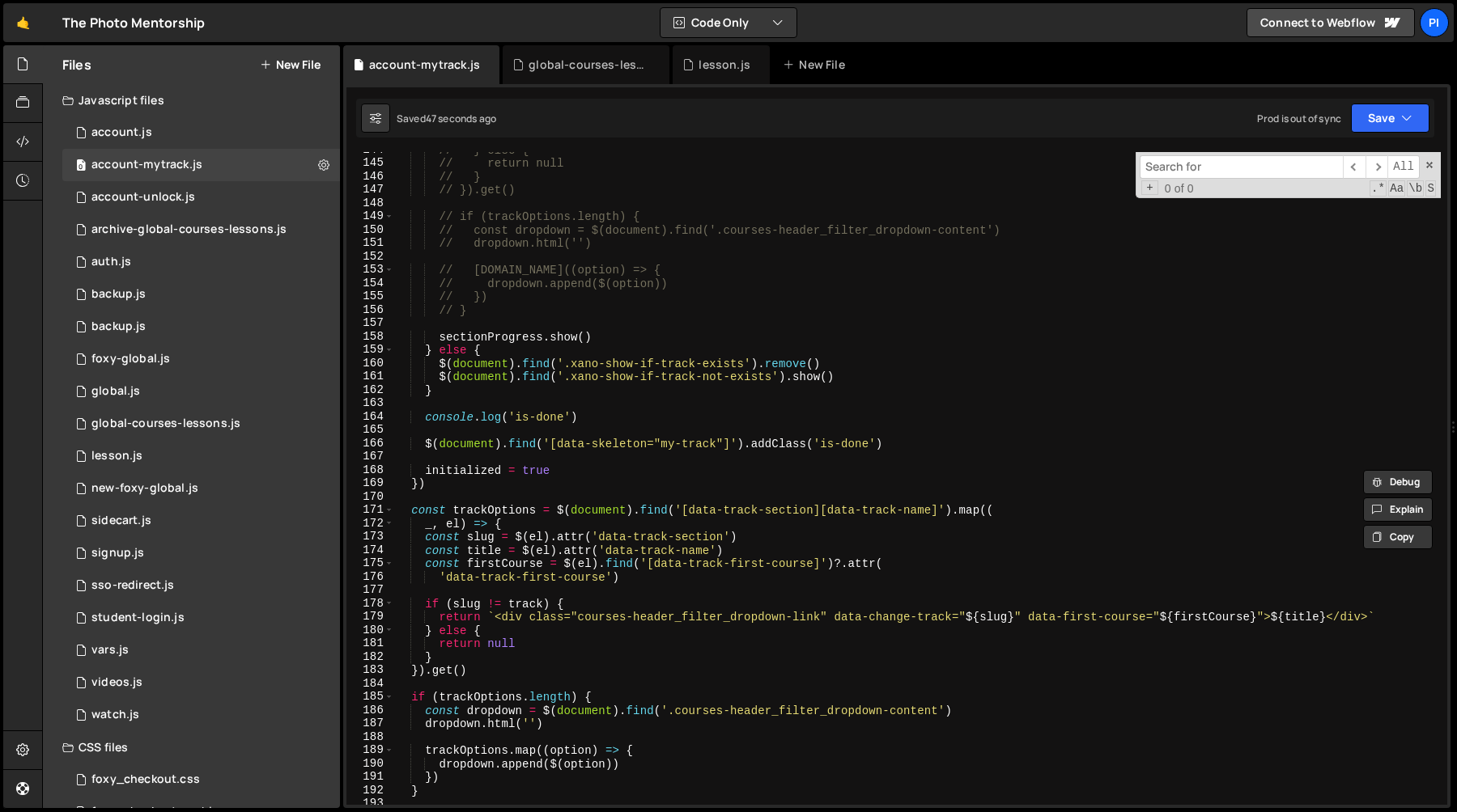
scroll to position [1910, 0]
